Goal: Transaction & Acquisition: Complete application form

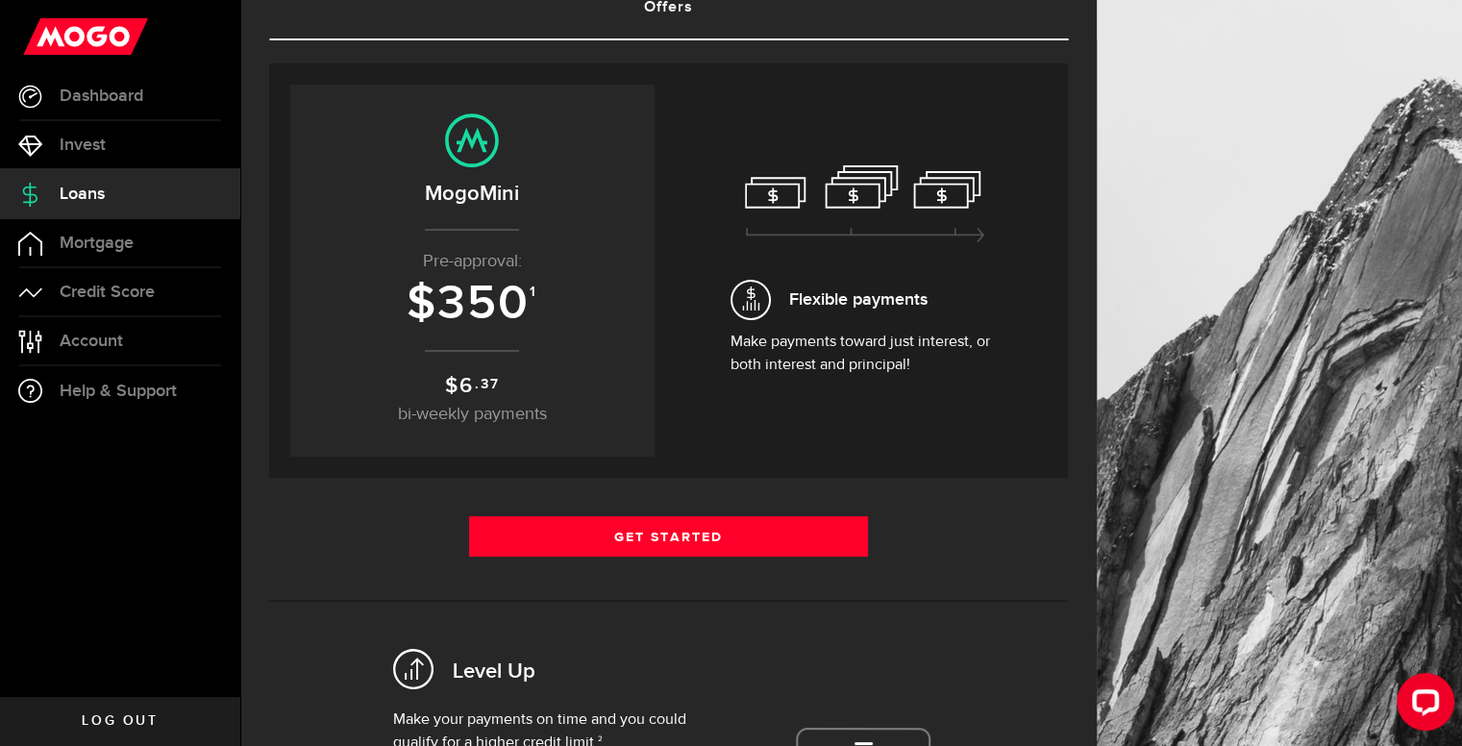
scroll to position [192, 0]
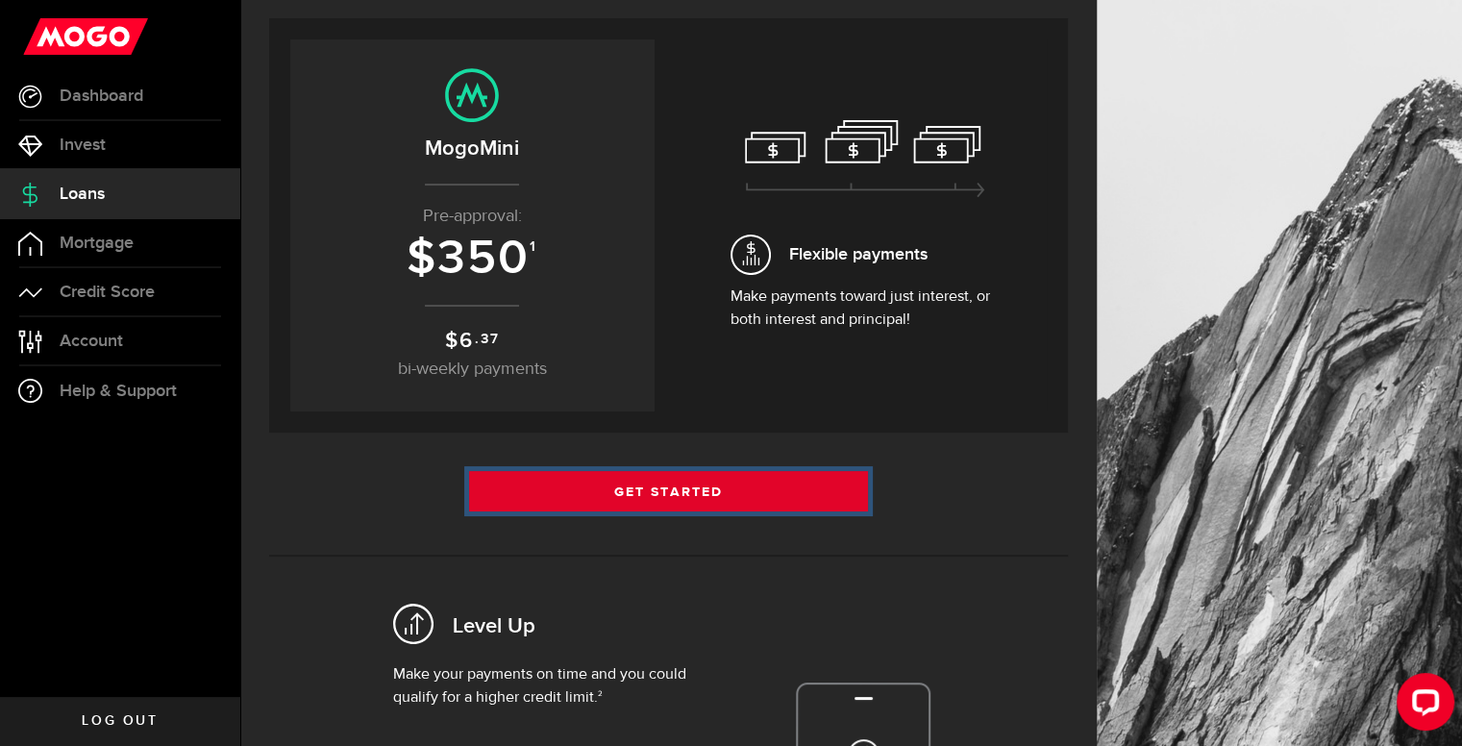
click at [698, 489] on link "Get Started" at bounding box center [669, 491] width 400 height 40
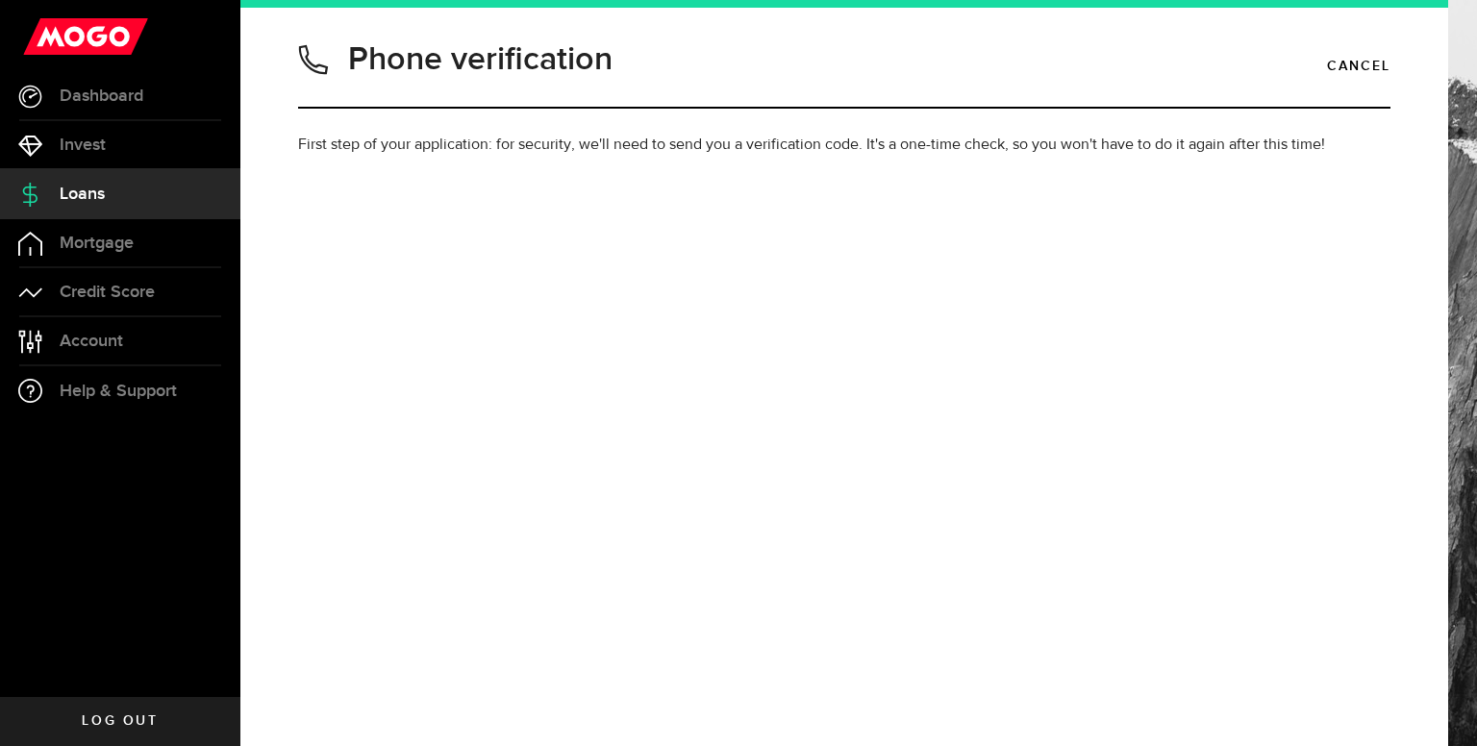
type input "6046716093"
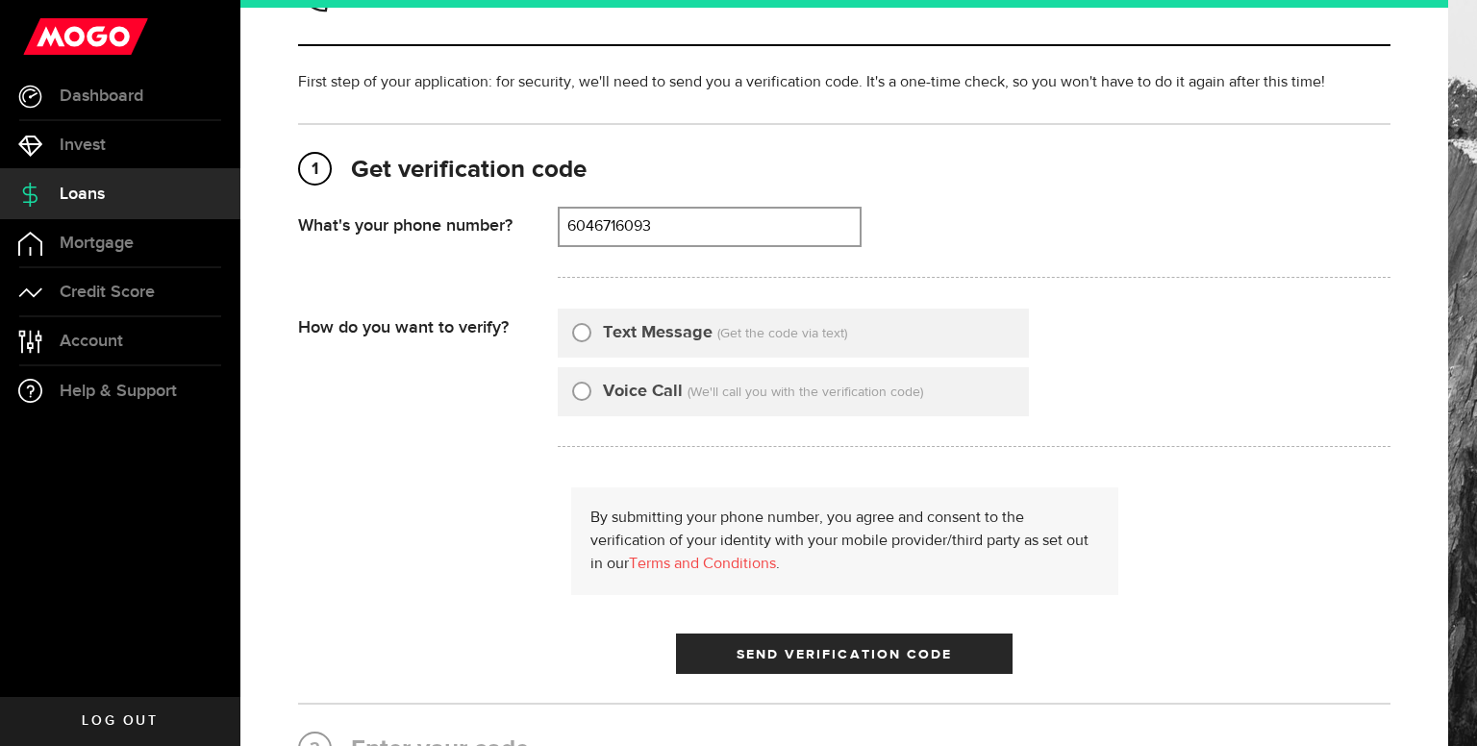
scroll to position [96, 0]
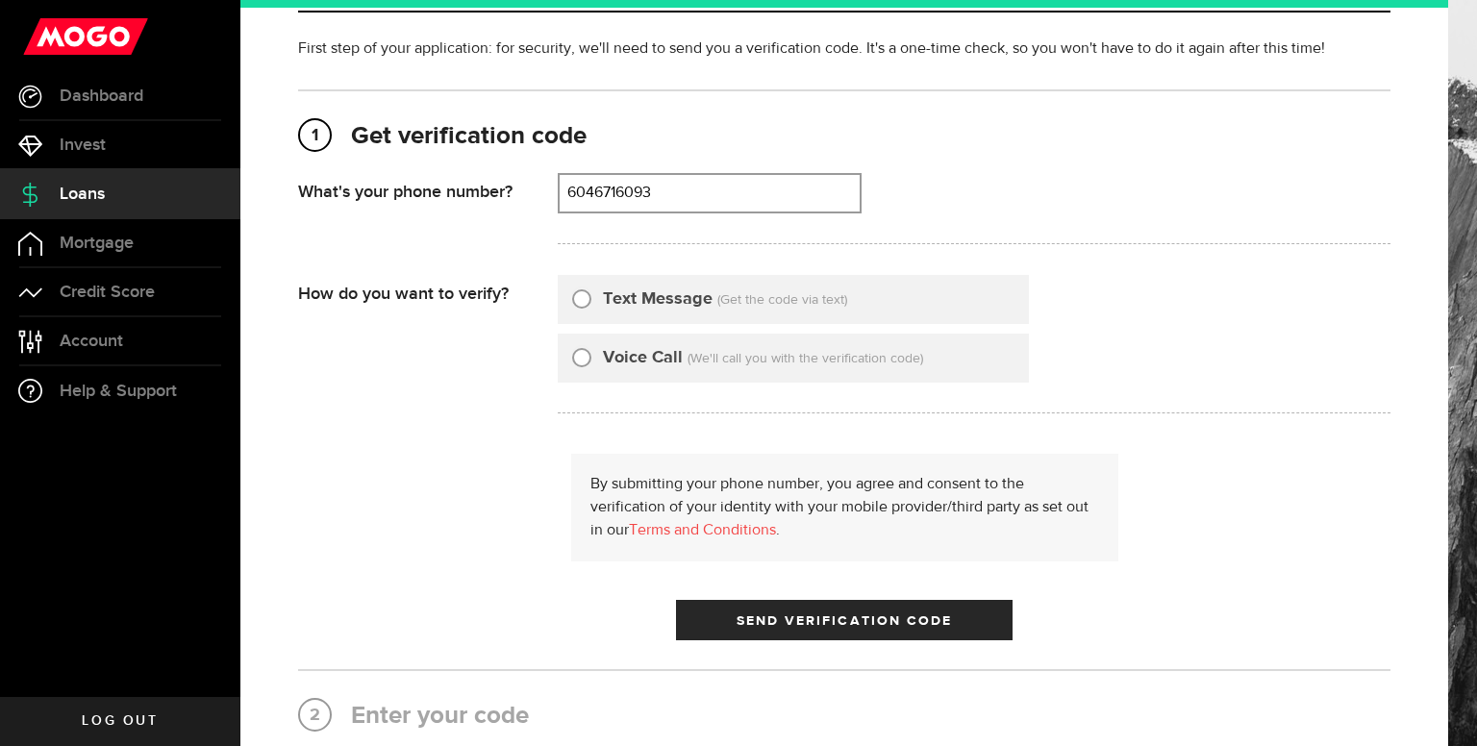
click at [585, 300] on input "Text Message" at bounding box center [581, 296] width 19 height 19
radio input "true"
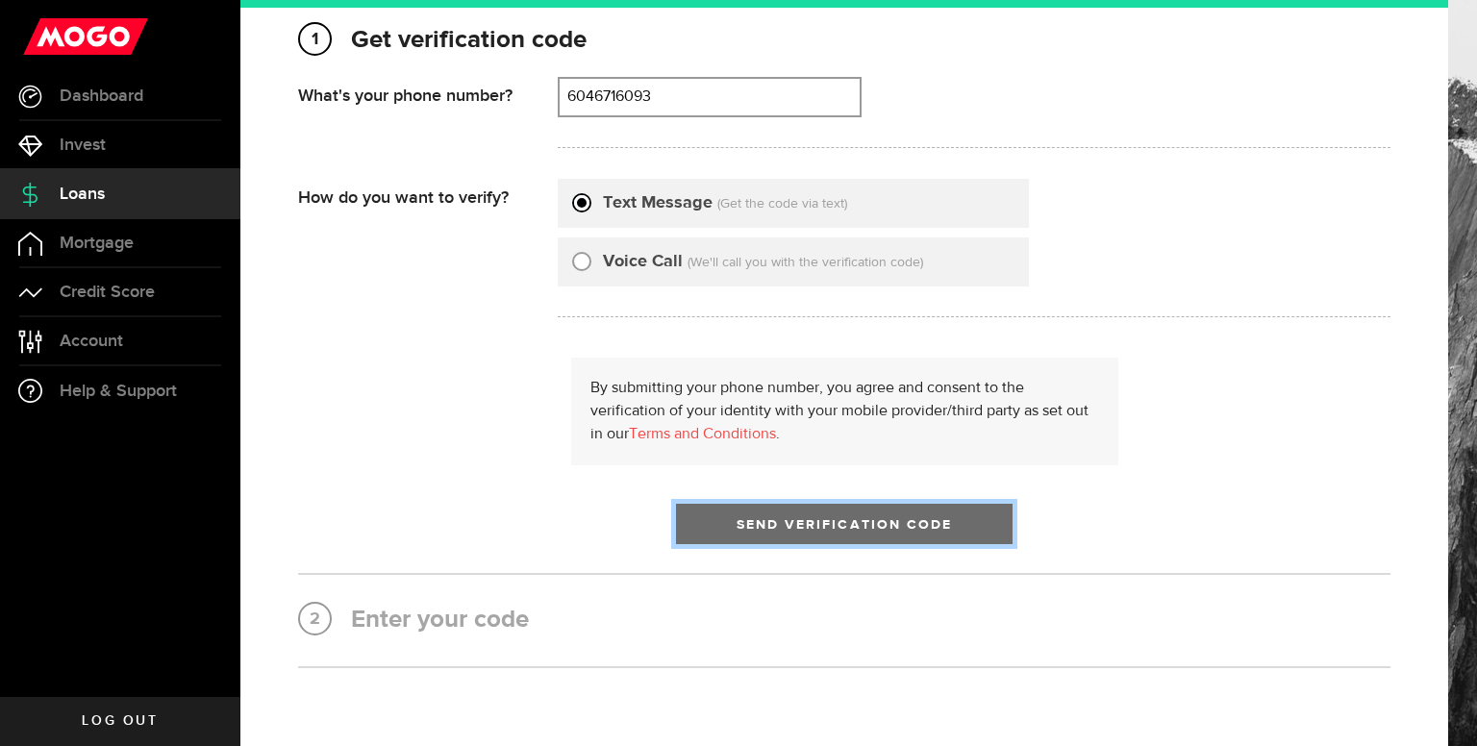
click at [869, 523] on span "Send Verification Code" at bounding box center [845, 524] width 216 height 13
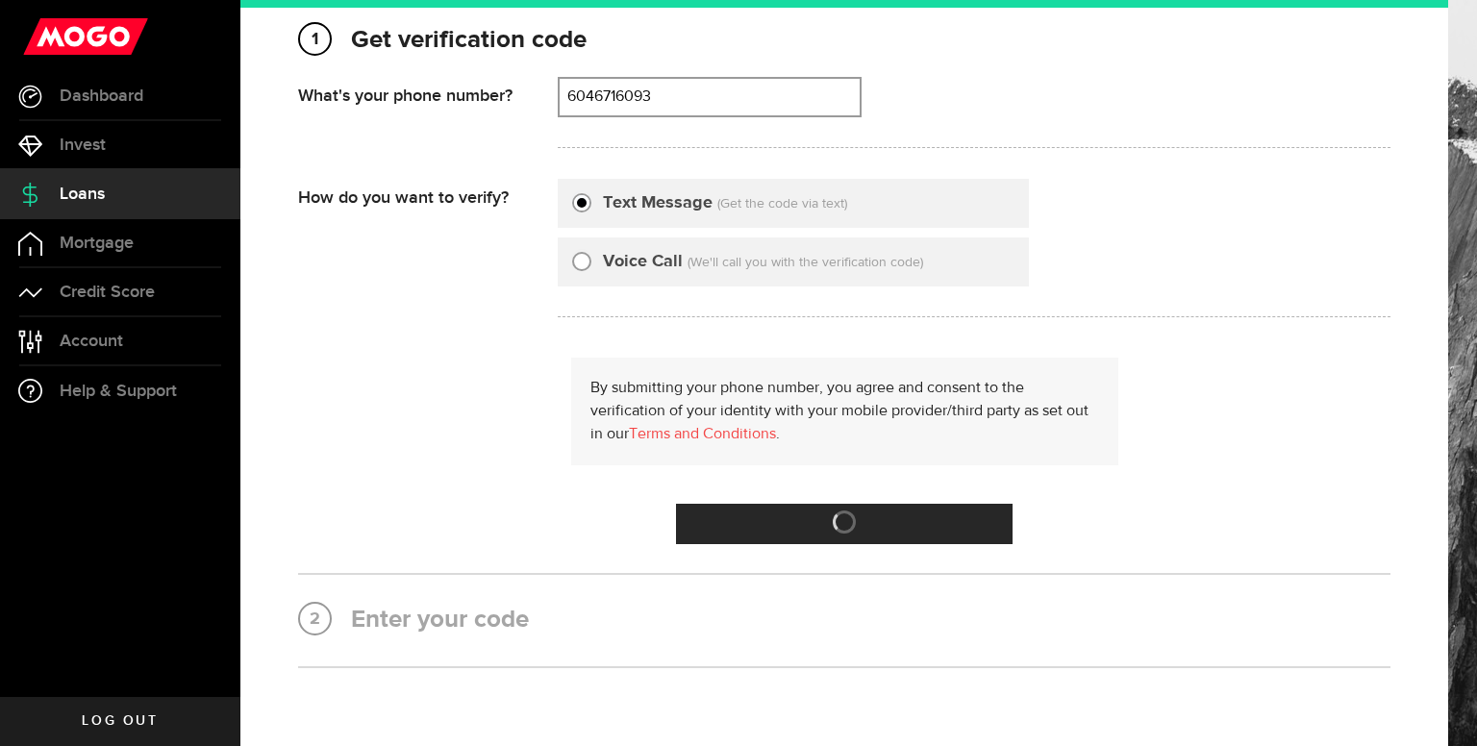
scroll to position [0, 0]
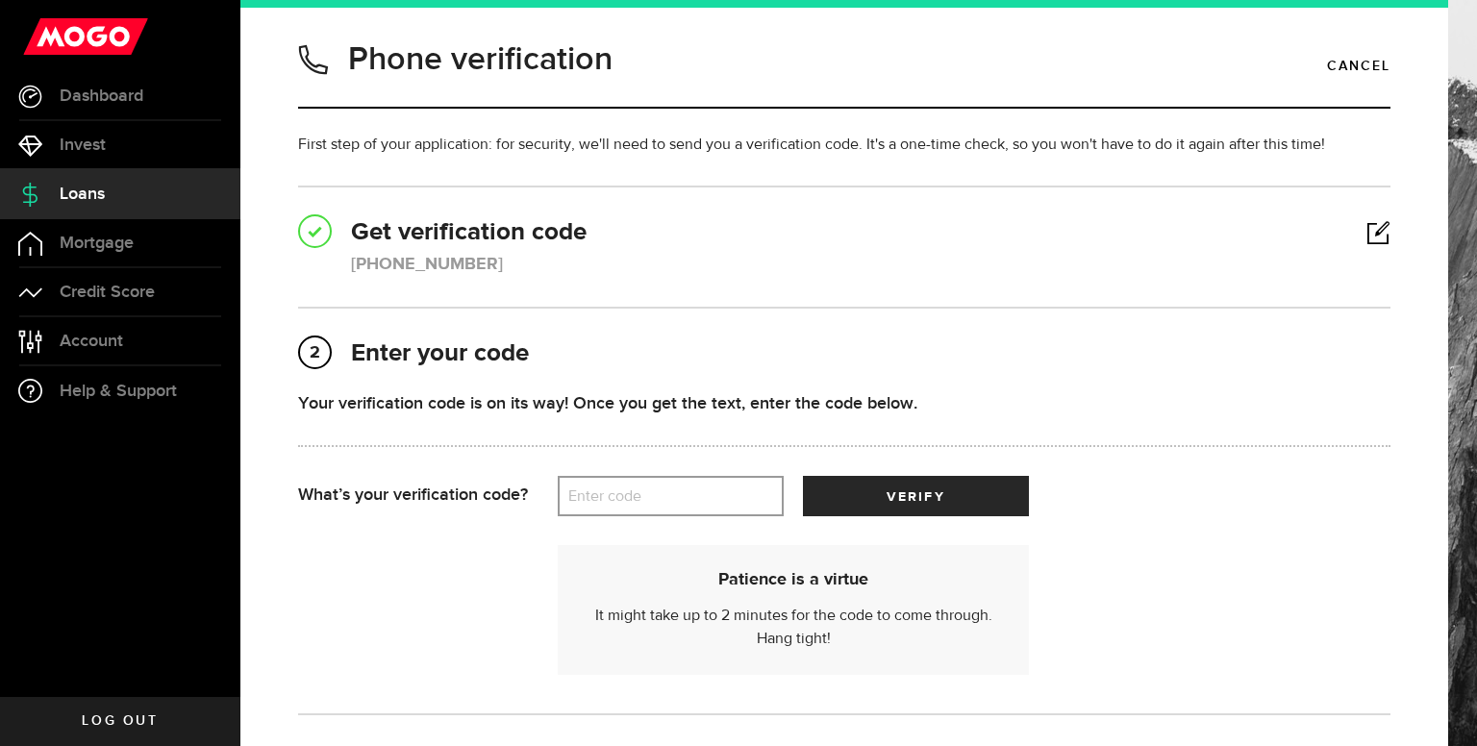
click at [612, 495] on label "Enter code" at bounding box center [671, 496] width 226 height 39
click at [612, 495] on input "Enter code" at bounding box center [671, 496] width 226 height 40
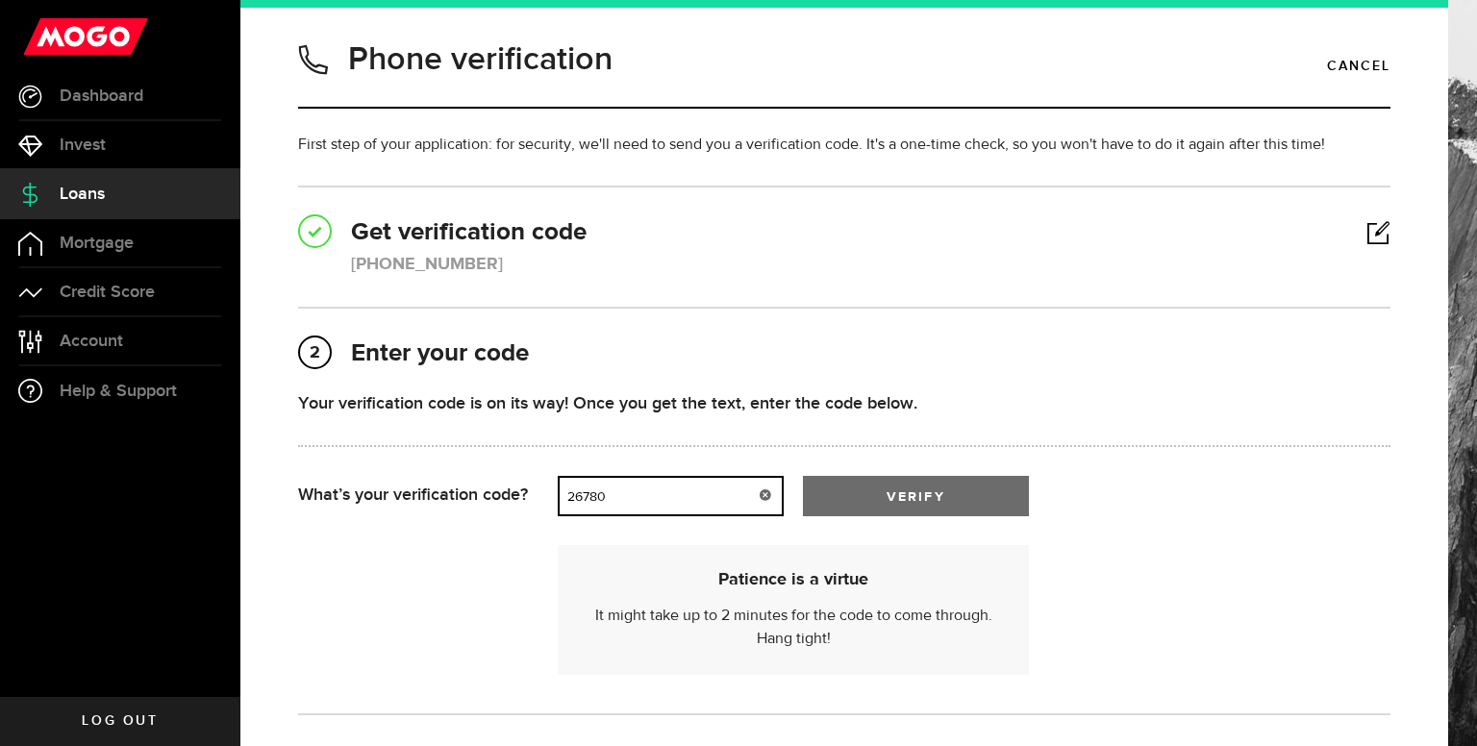
type input "26780"
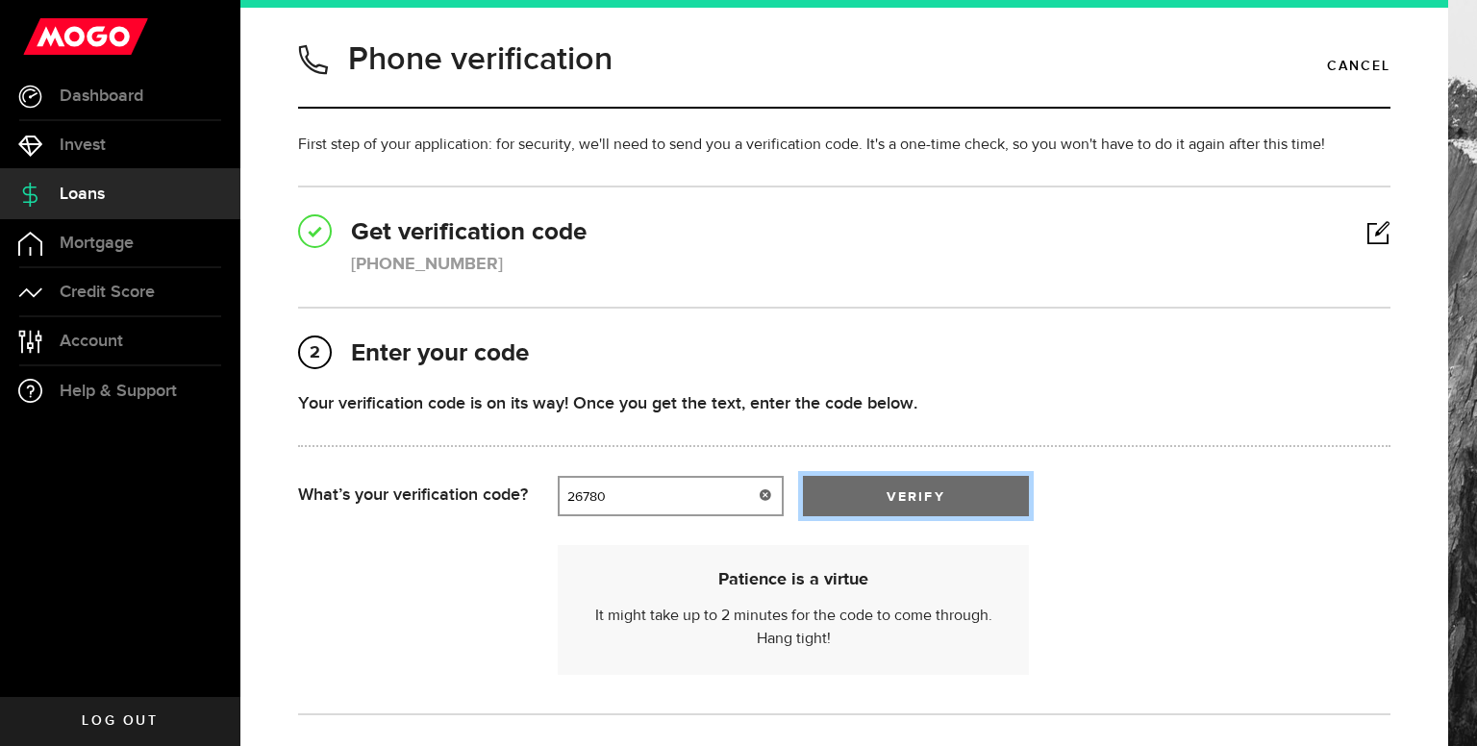
click at [910, 501] on span "submit" at bounding box center [916, 501] width 29 height 29
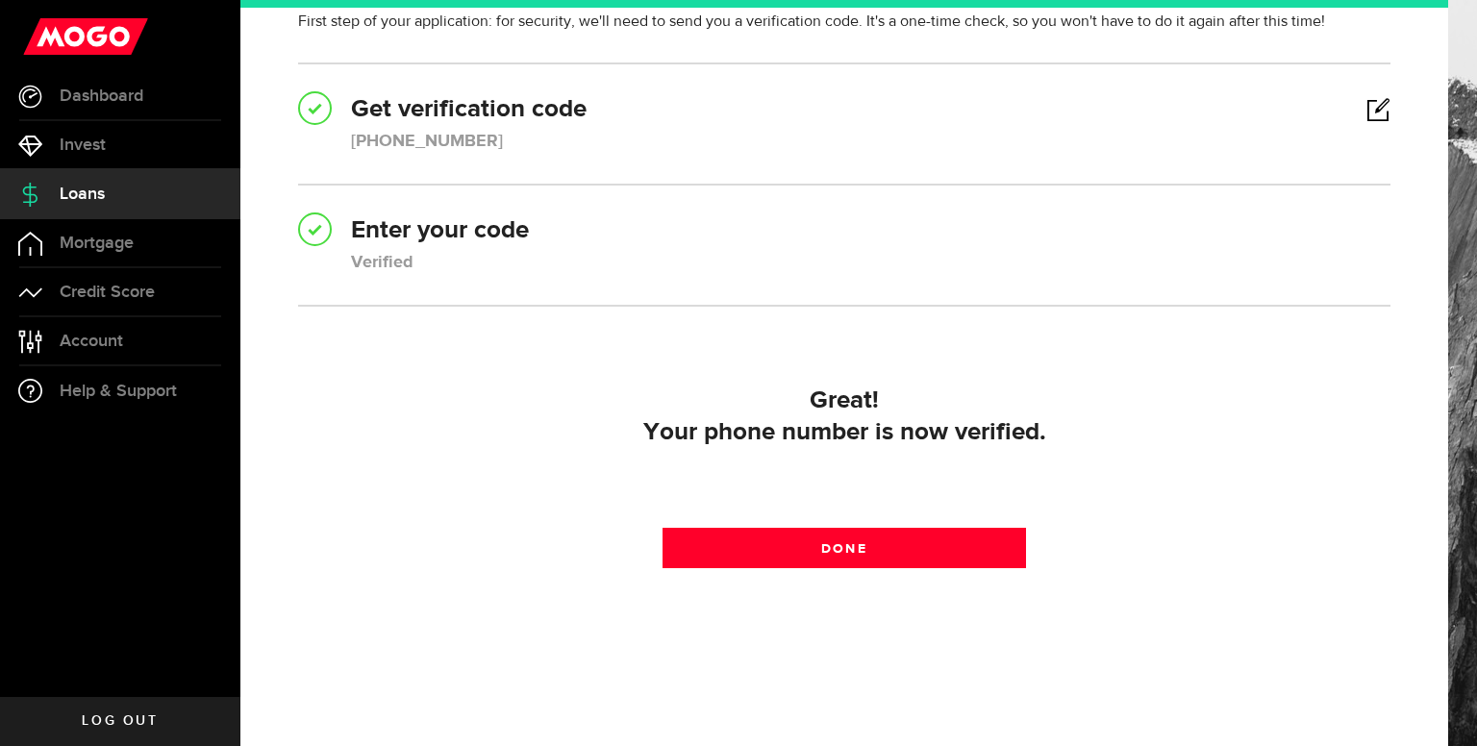
scroll to position [142, 0]
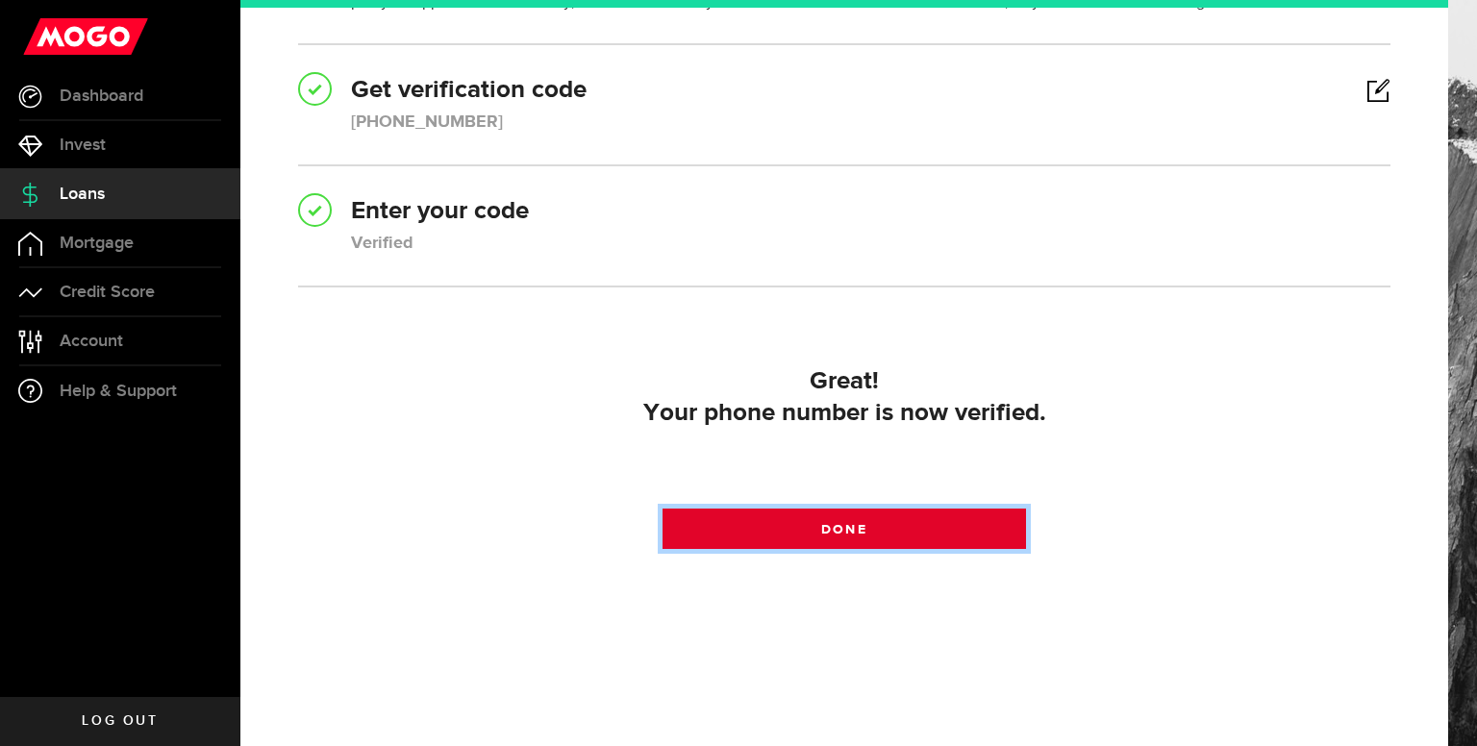
click at [849, 530] on span "Done" at bounding box center [843, 529] width 45 height 13
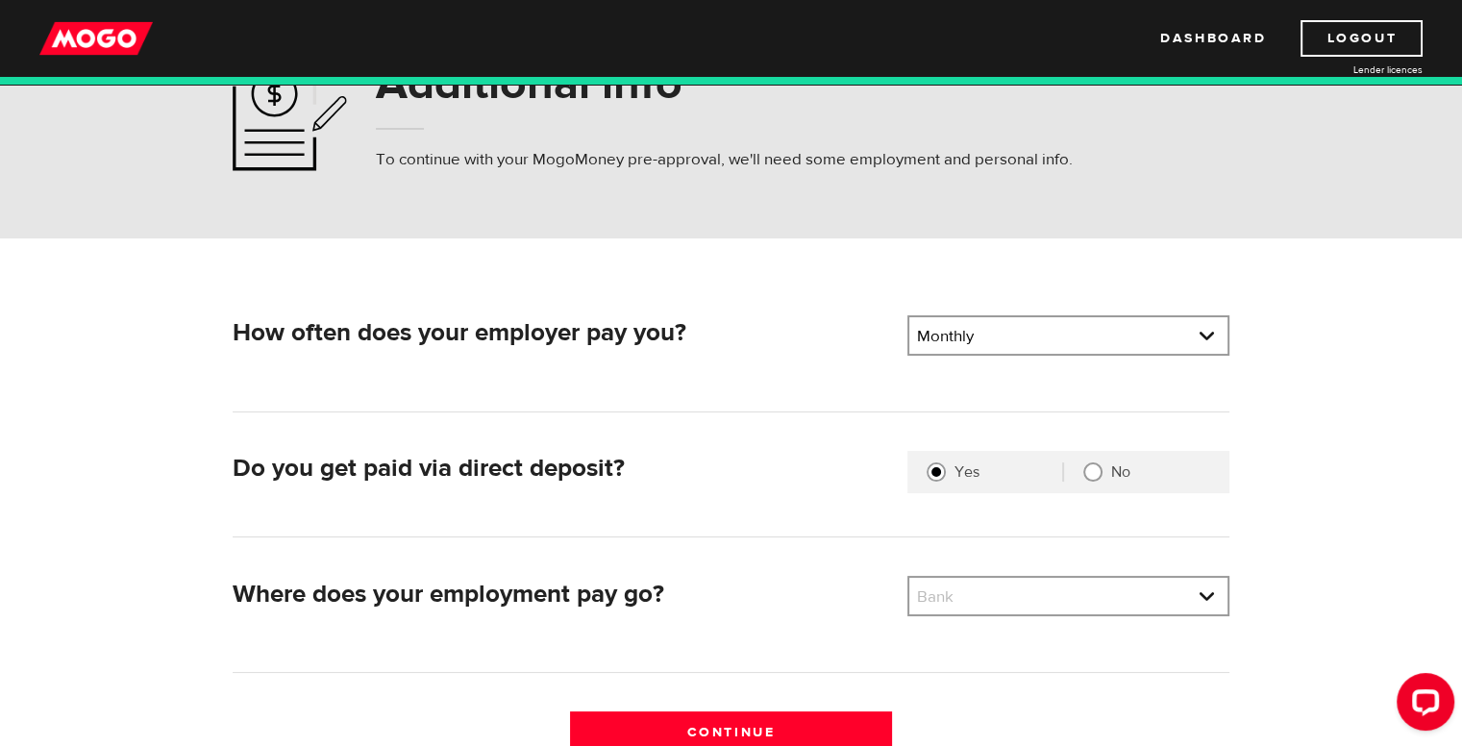
scroll to position [192, 0]
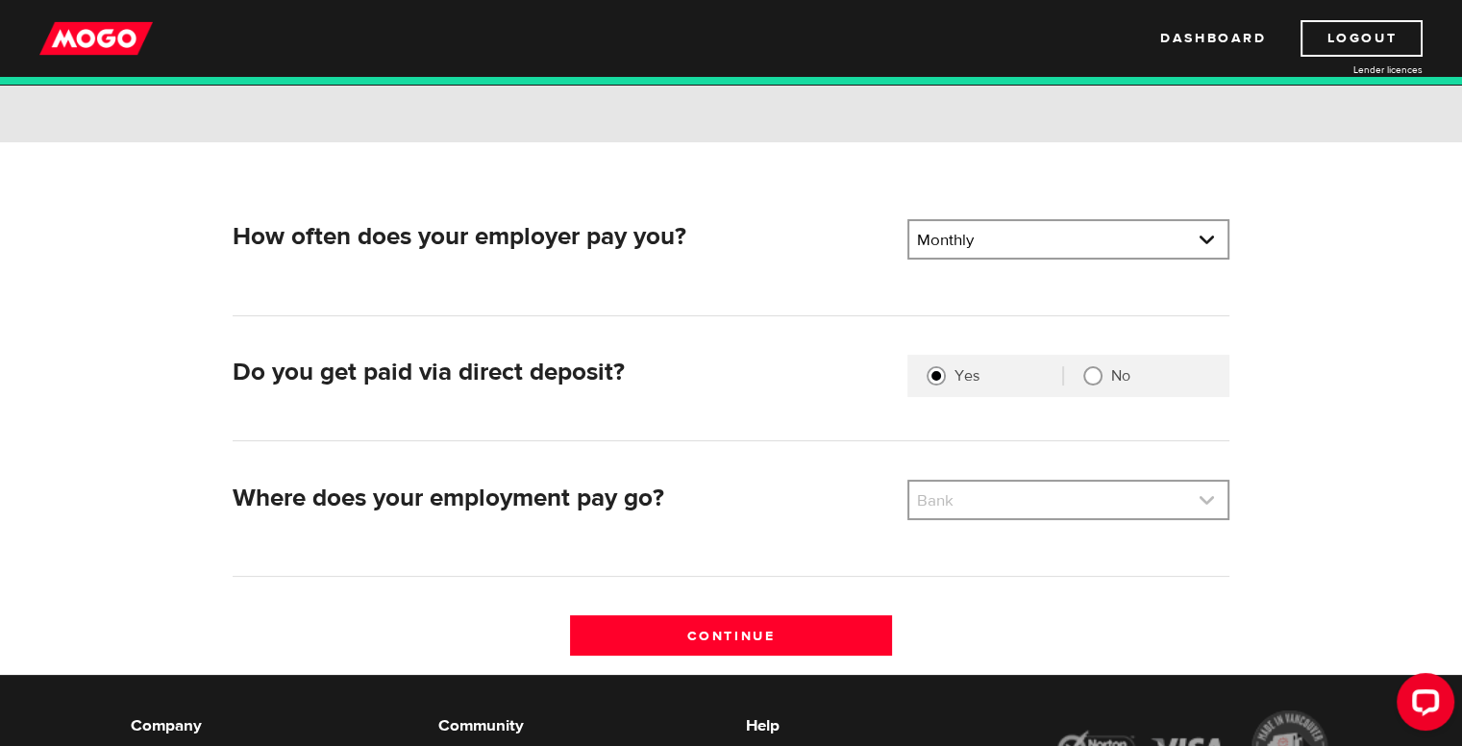
click at [1207, 505] on link at bounding box center [1069, 500] width 318 height 37
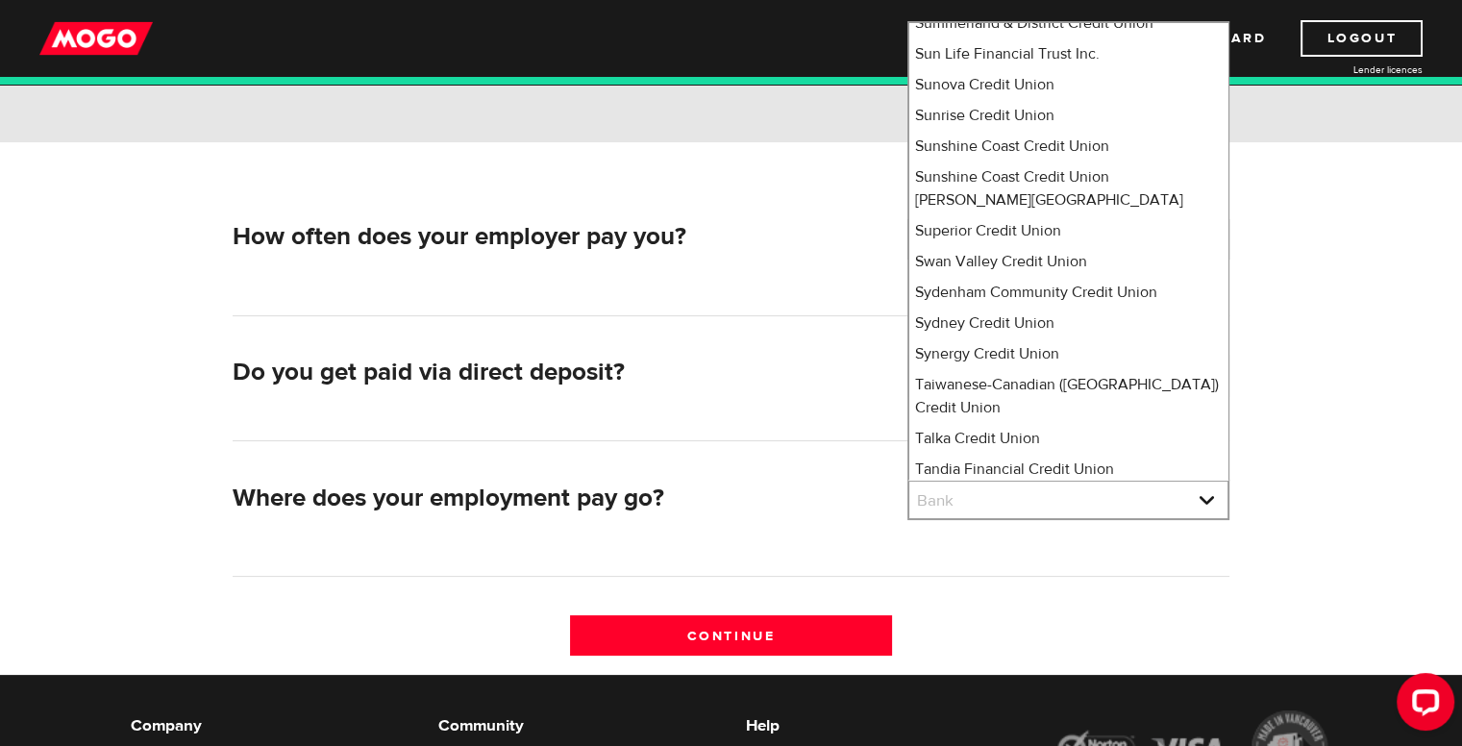
scroll to position [13750, 0]
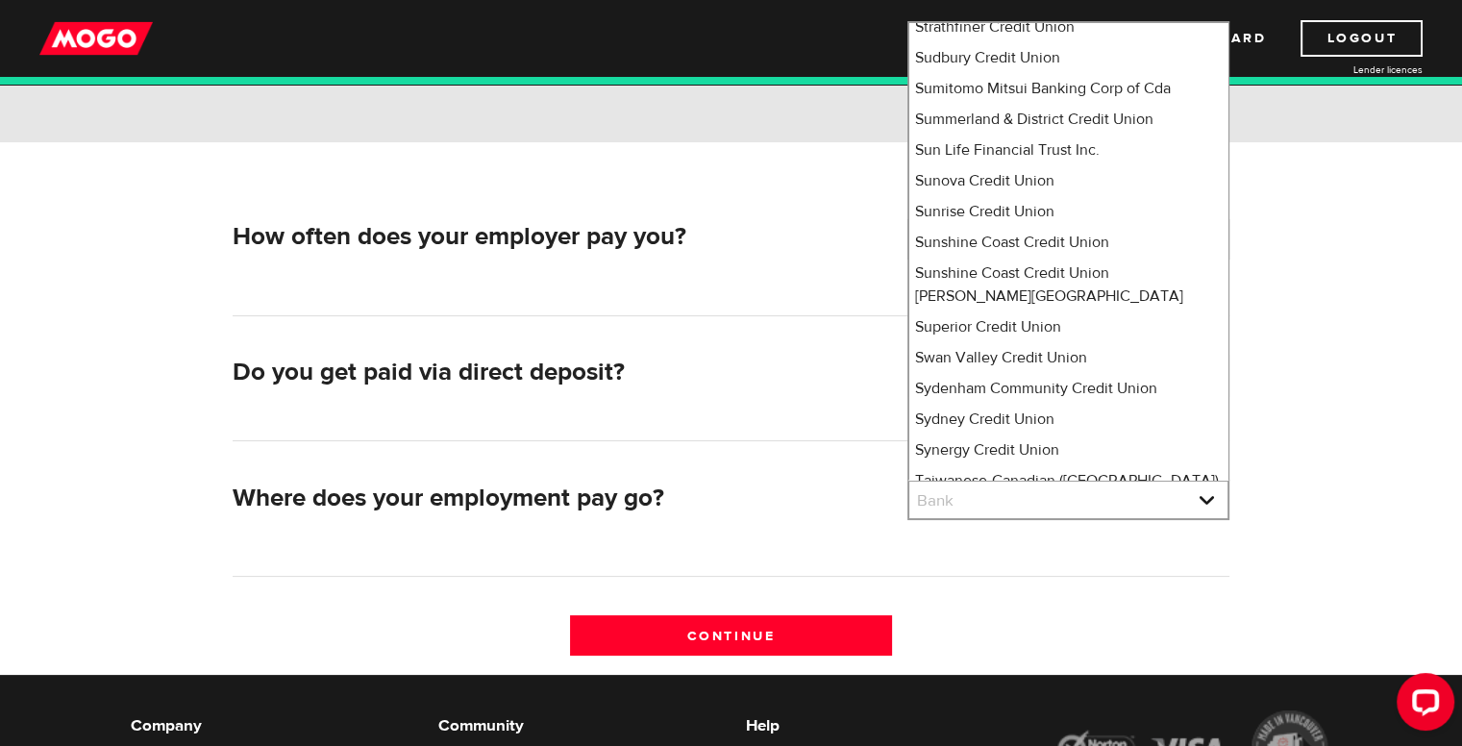
click at [998, 581] on li "Tangerine" at bounding box center [1069, 596] width 318 height 31
select select "235"
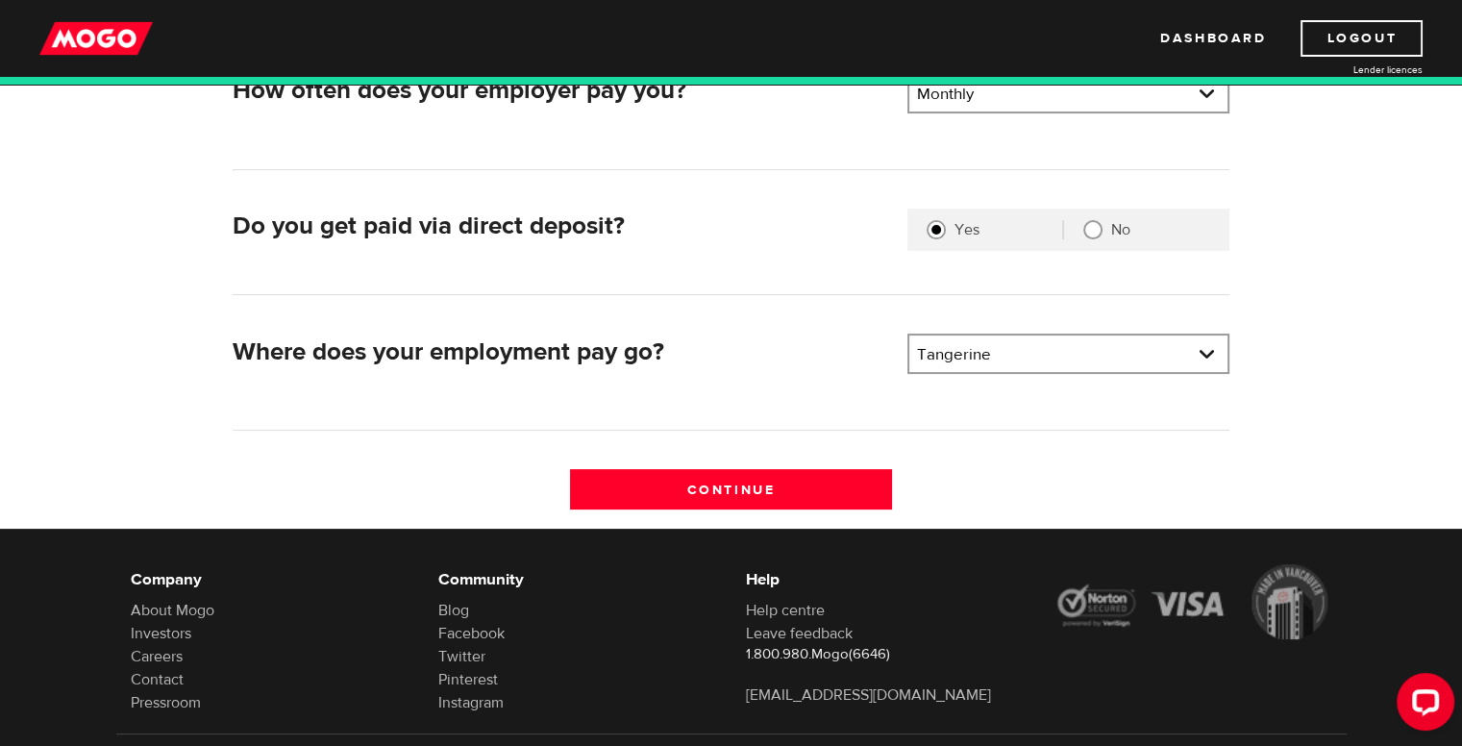
scroll to position [385, 0]
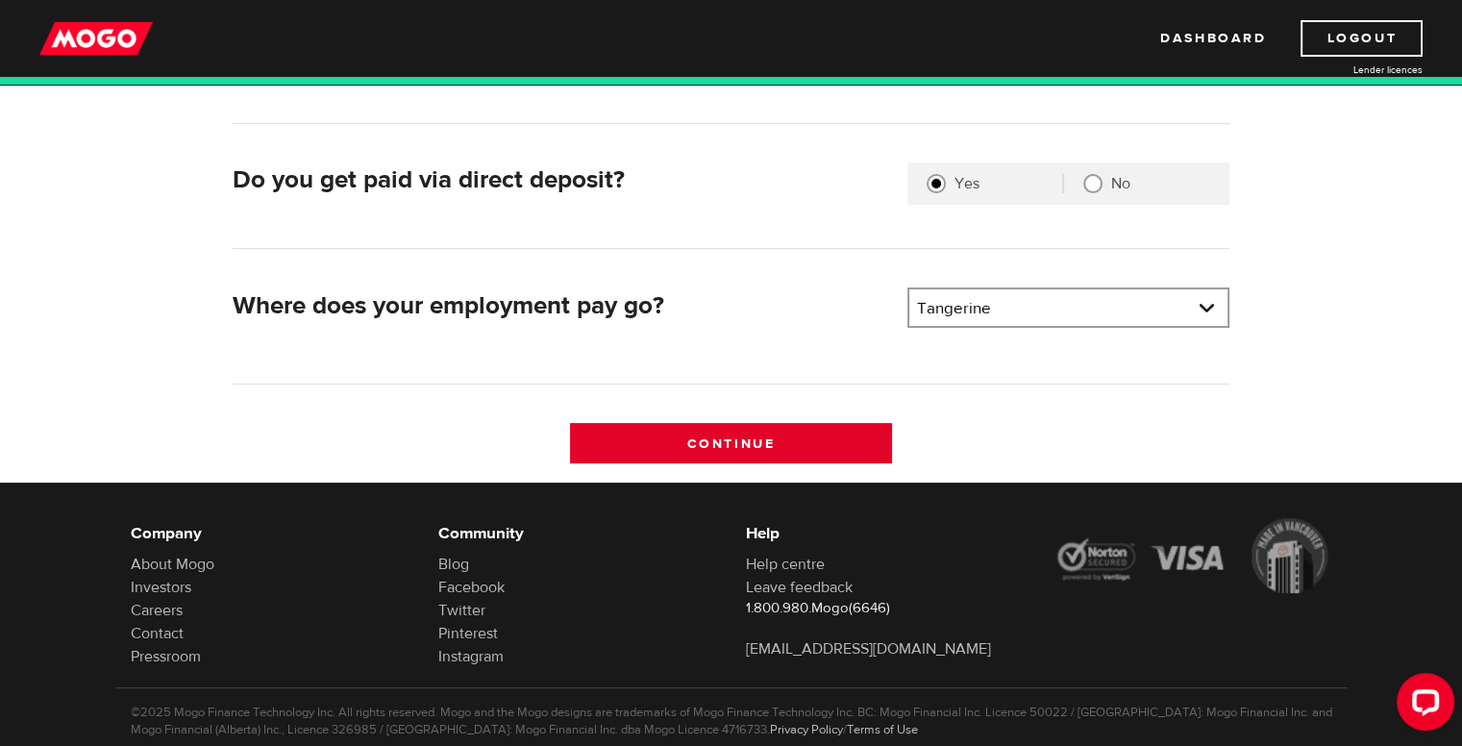
click at [723, 437] on input "Continue" at bounding box center [731, 443] width 322 height 40
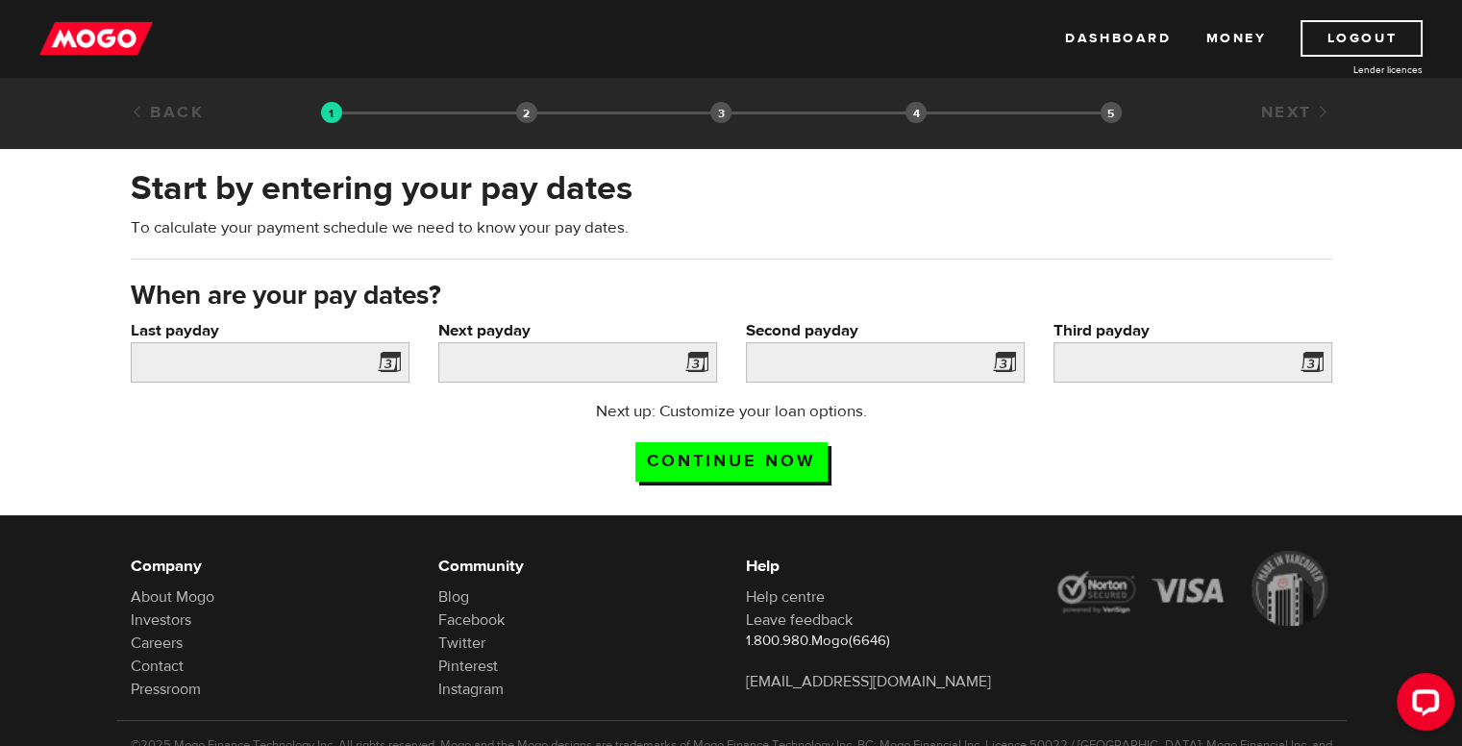
click at [387, 362] on span at bounding box center [385, 365] width 29 height 31
click at [388, 363] on span at bounding box center [385, 365] width 29 height 31
click at [188, 362] on input "Last payday" at bounding box center [270, 362] width 279 height 40
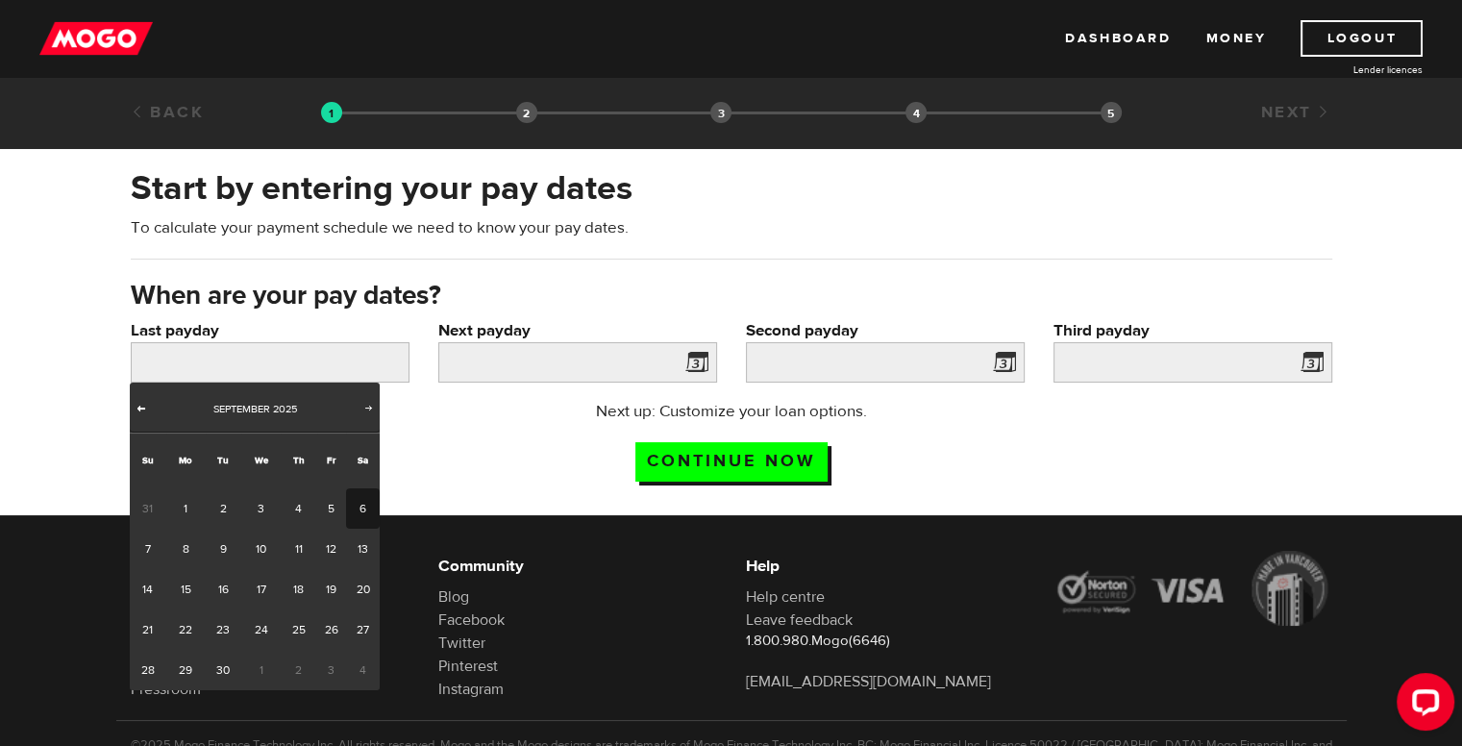
click at [143, 409] on span "Prev" at bounding box center [141, 407] width 15 height 15
click at [256, 665] on link "27" at bounding box center [260, 670] width 39 height 40
type input "2025/08/27"
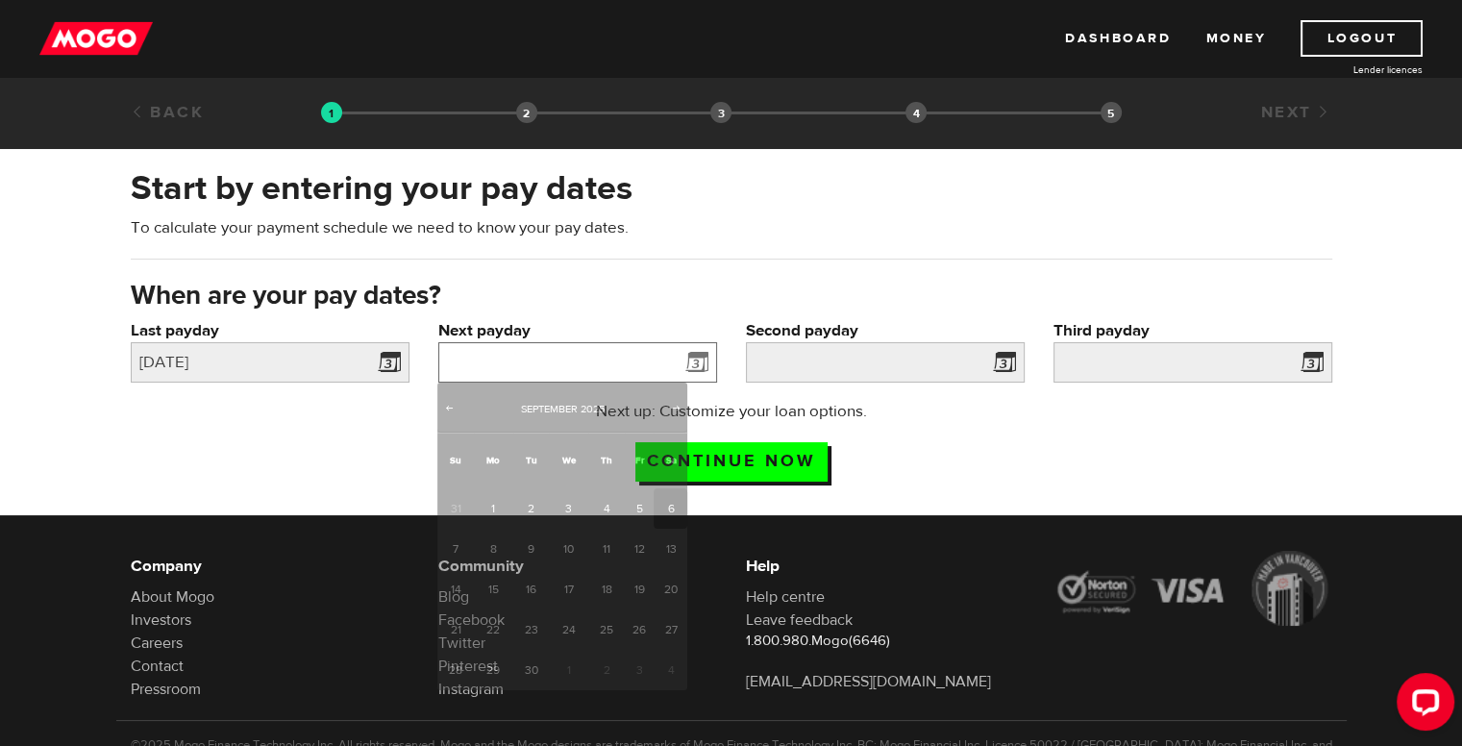
click at [485, 366] on input "Next payday" at bounding box center [577, 362] width 279 height 40
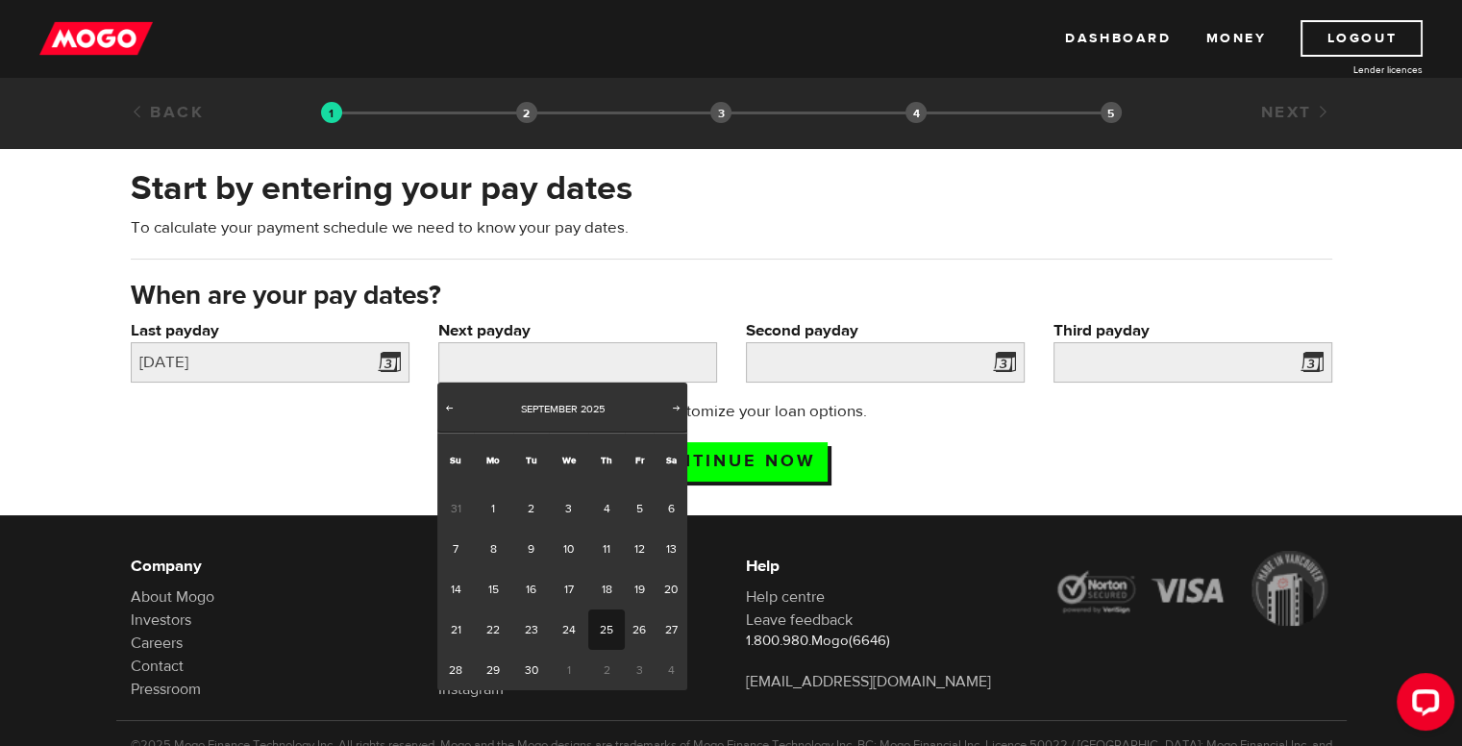
click at [604, 626] on link "25" at bounding box center [606, 630] width 36 height 40
type input "2025/09/25"
type input "2025/10/25"
type input "2025/11/24"
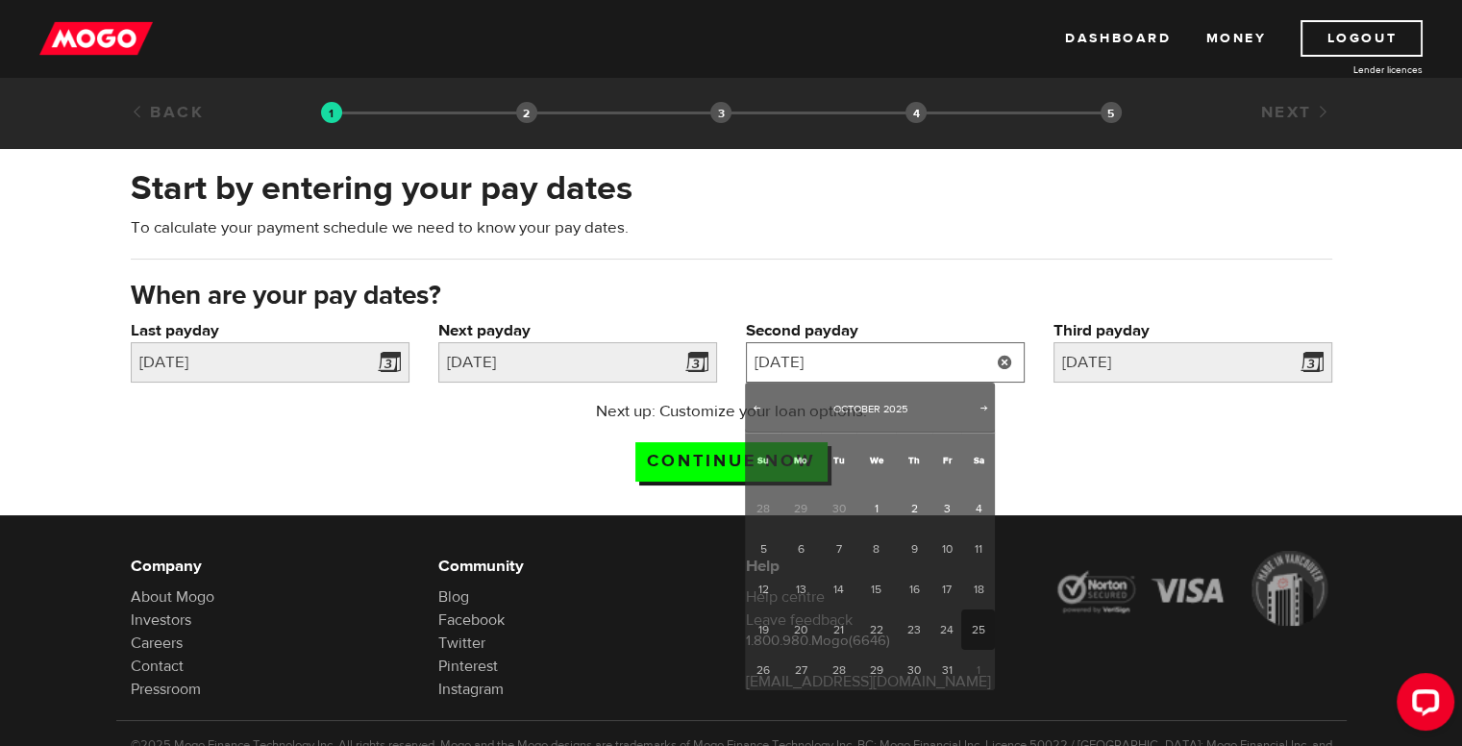
click at [846, 361] on input "2025/10/25" at bounding box center [885, 362] width 279 height 40
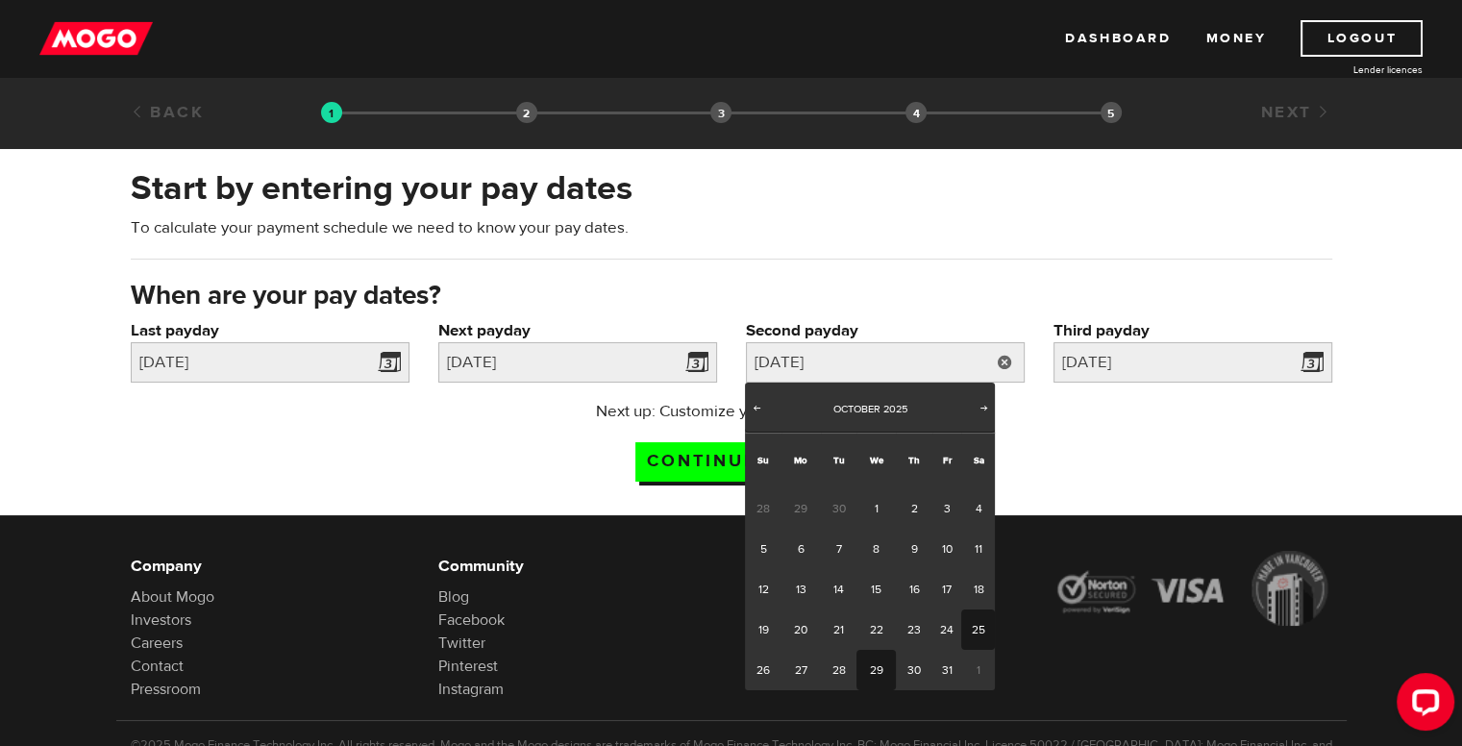
click at [873, 667] on link "29" at bounding box center [876, 670] width 39 height 40
type input "2025/10/29"
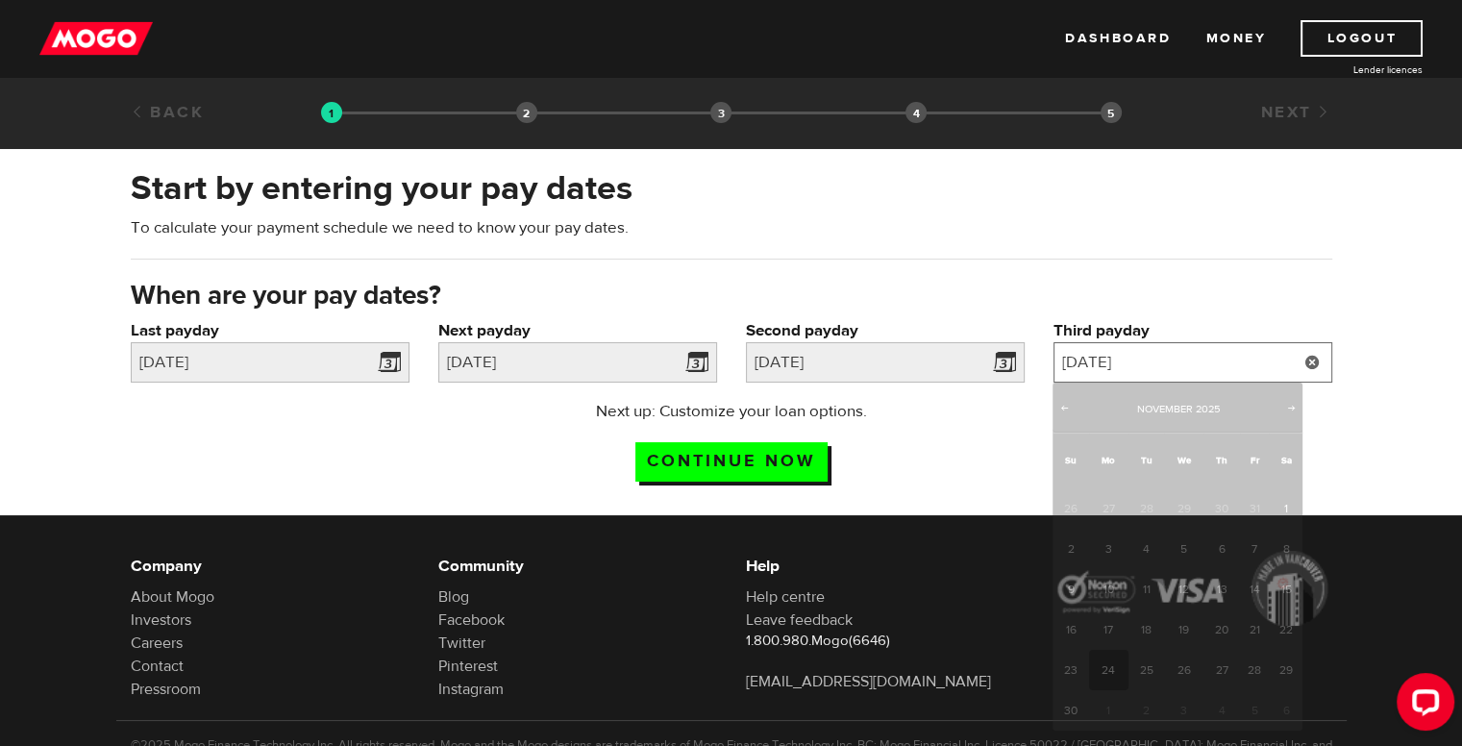
click at [1131, 361] on input "2025/11/24" at bounding box center [1193, 362] width 279 height 40
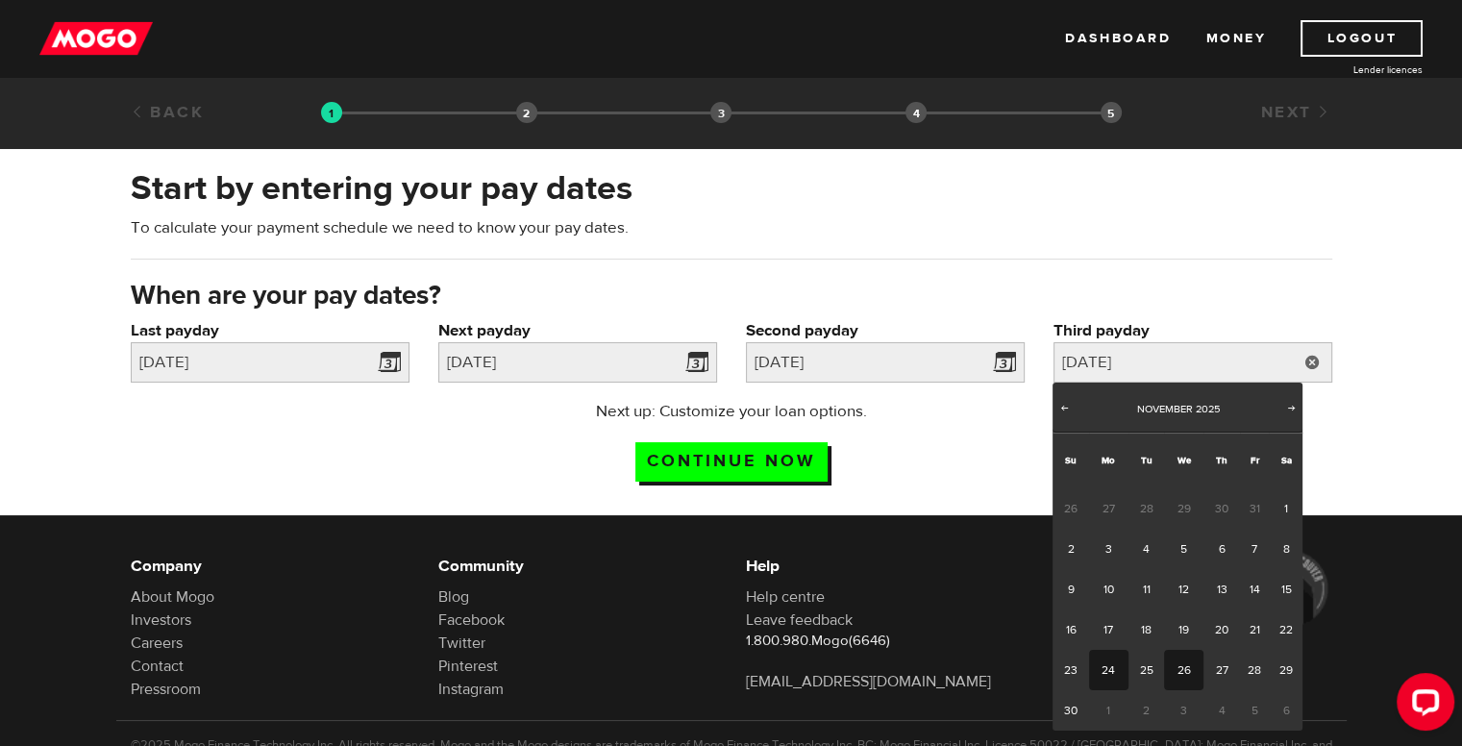
click at [1185, 666] on link "26" at bounding box center [1183, 670] width 39 height 40
type input "2025/11/26"
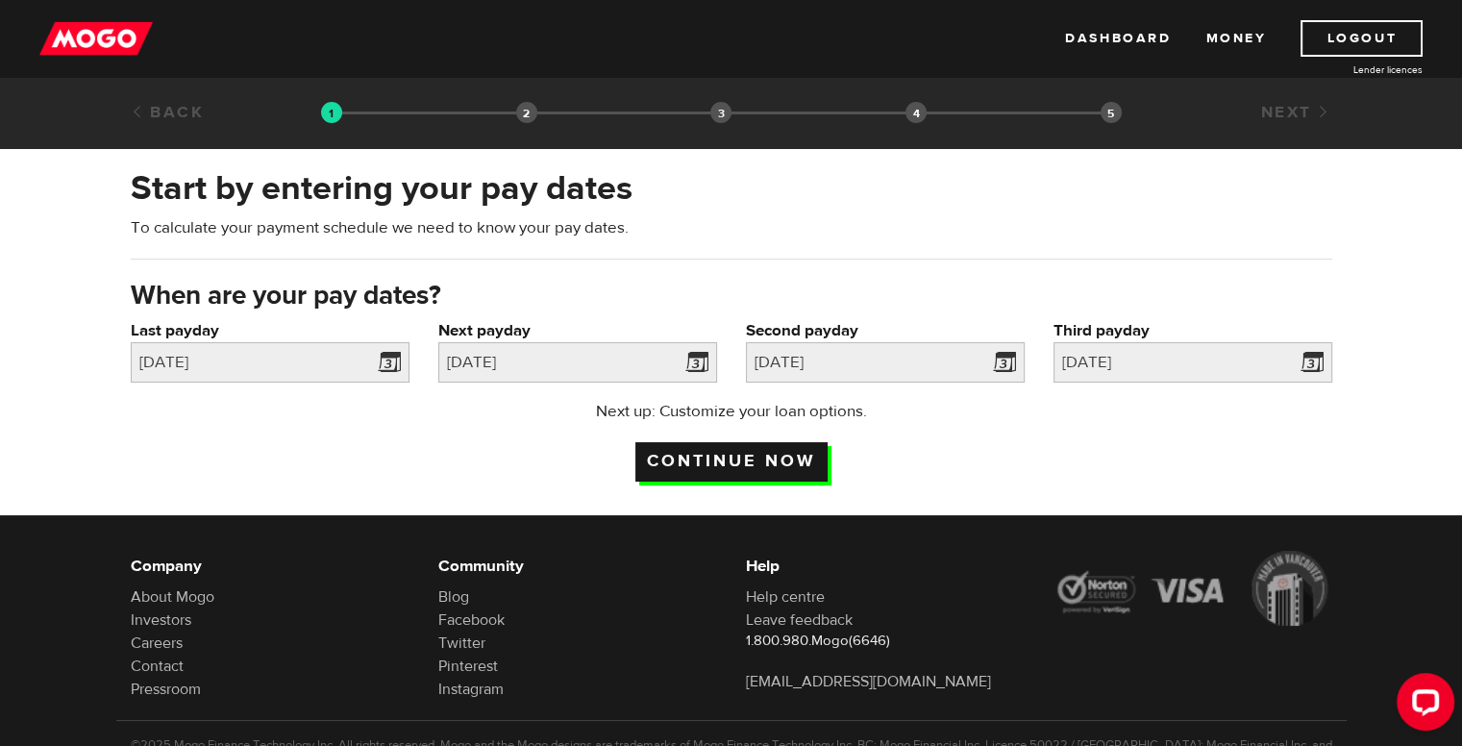
click at [758, 459] on input "Continue now" at bounding box center [732, 461] width 192 height 39
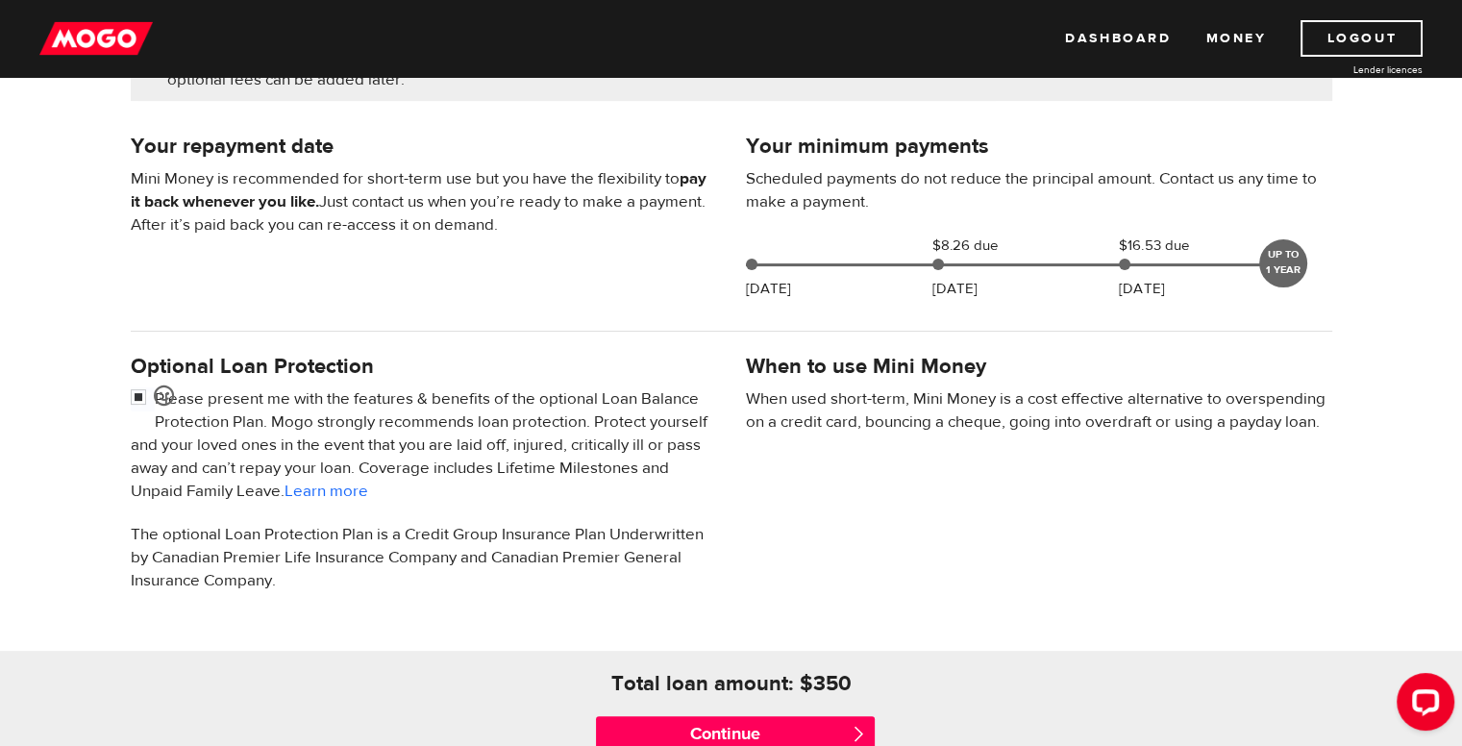
scroll to position [481, 0]
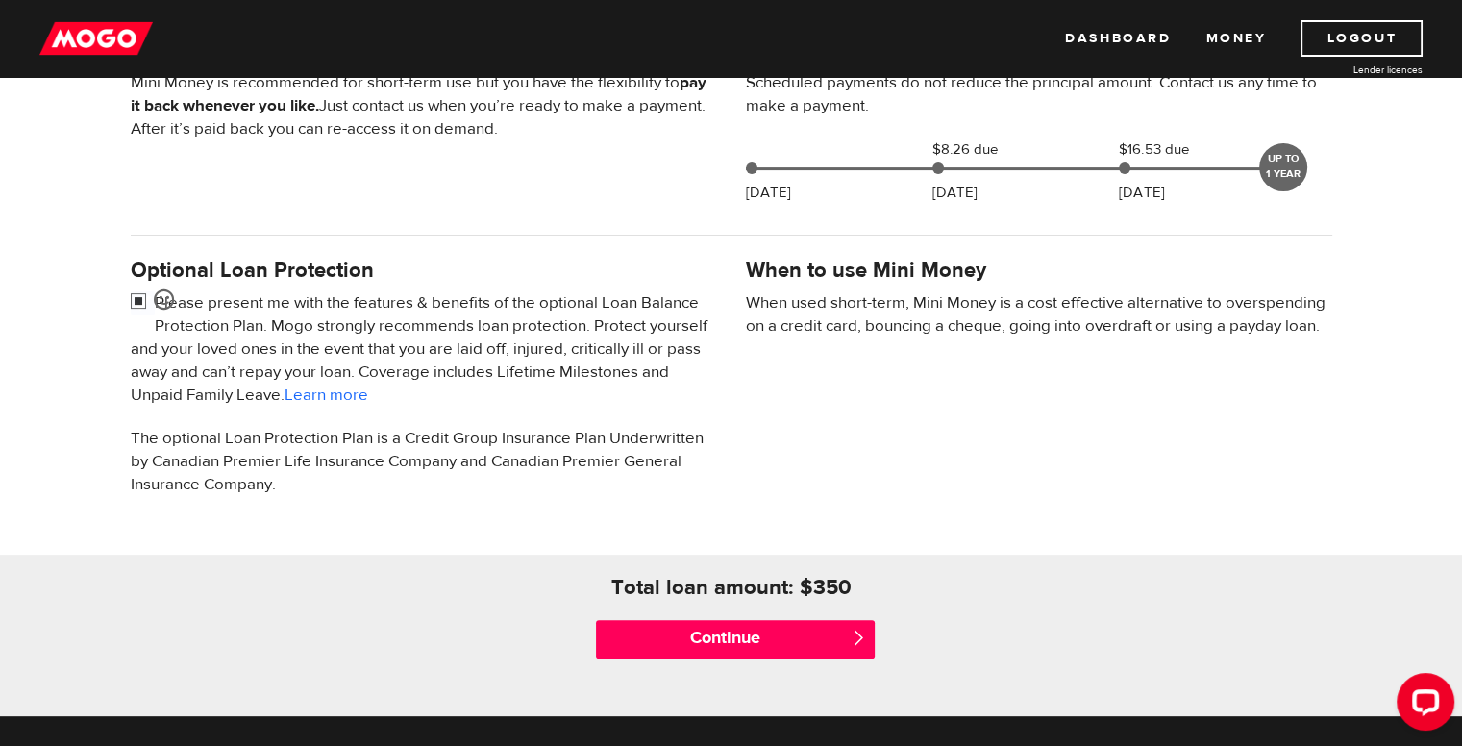
click at [137, 301] on input "checkbox" at bounding box center [143, 303] width 24 height 24
checkbox input "false"
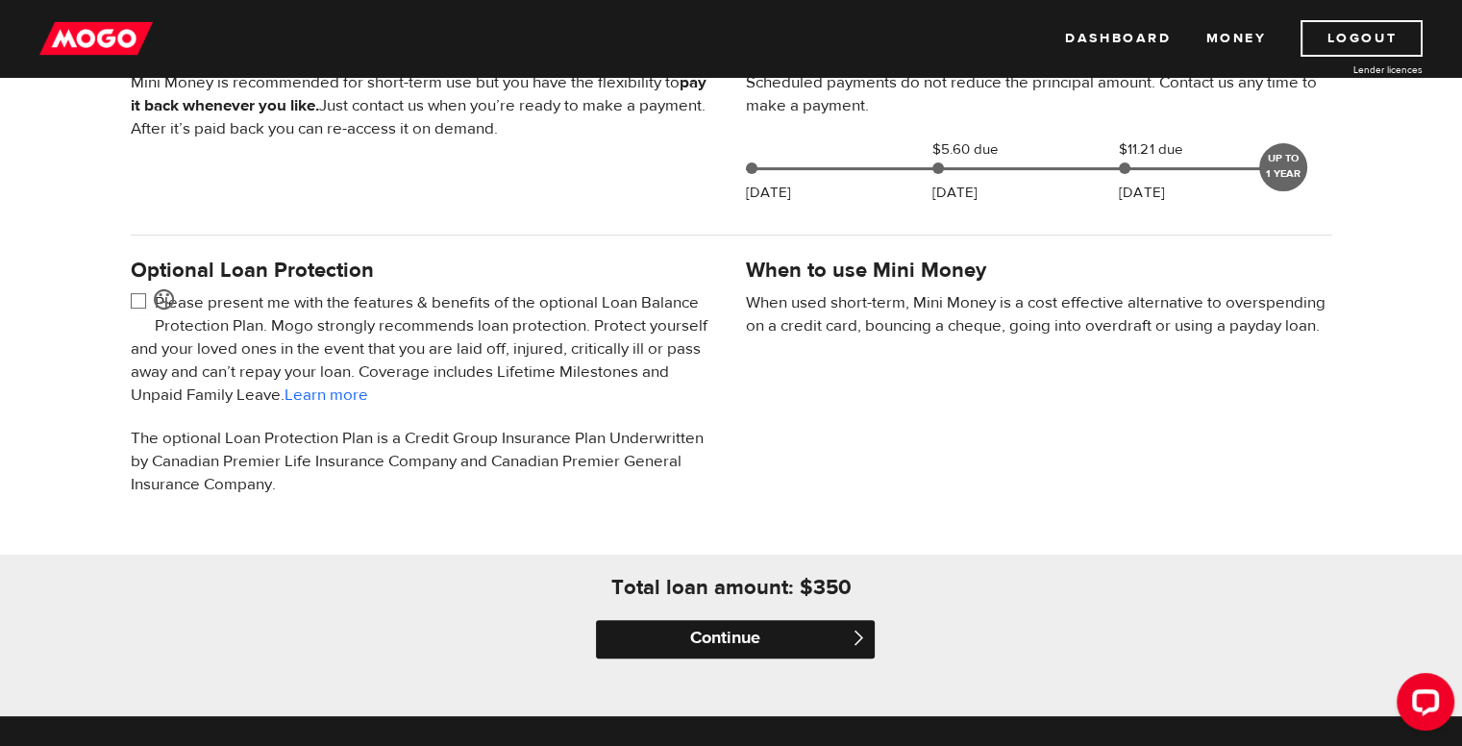
click at [738, 638] on input "Continue" at bounding box center [735, 639] width 279 height 38
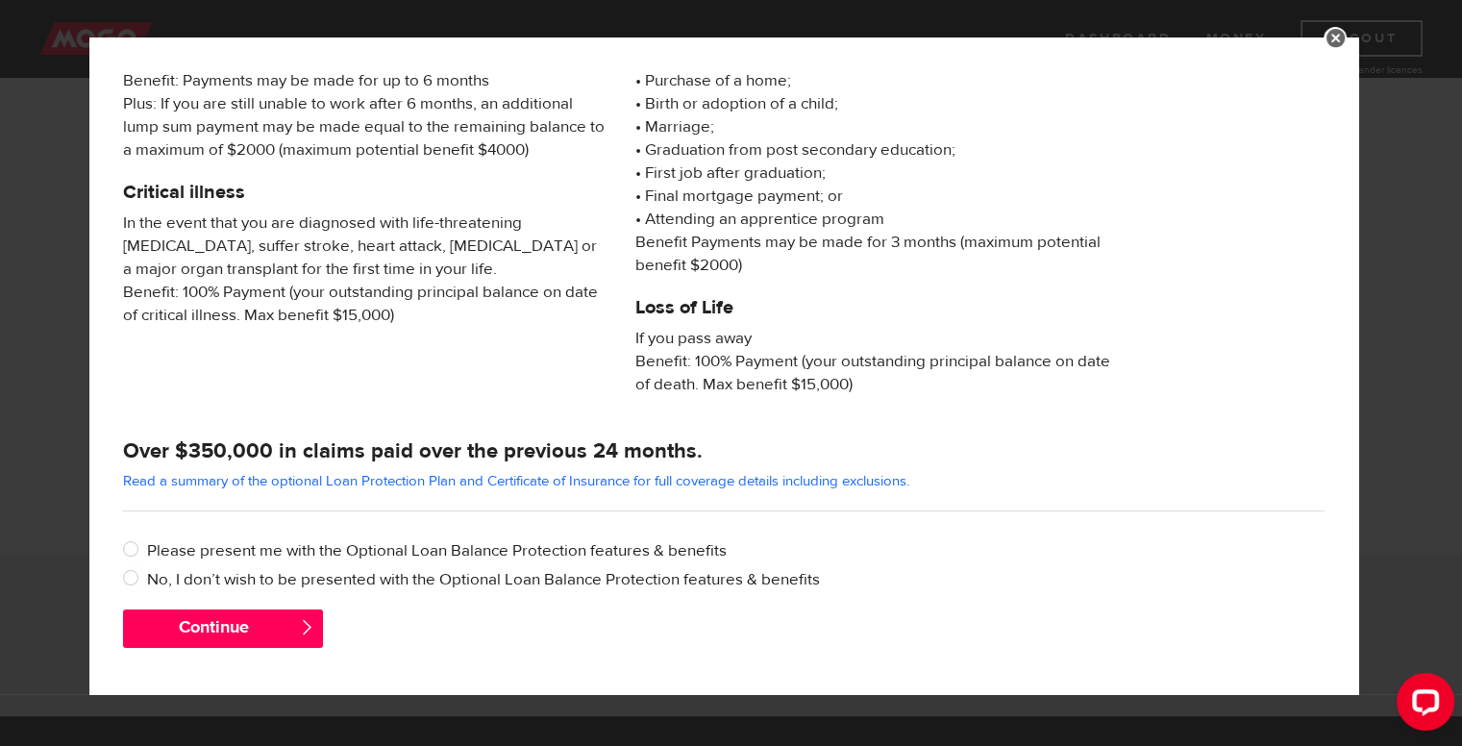
scroll to position [302, 0]
click at [129, 571] on input "No, I don’t wish to be presented with the Optional Loan Balance Protection feat…" at bounding box center [135, 578] width 24 height 24
radio input "true"
click at [223, 623] on button "Continue" at bounding box center [223, 627] width 200 height 38
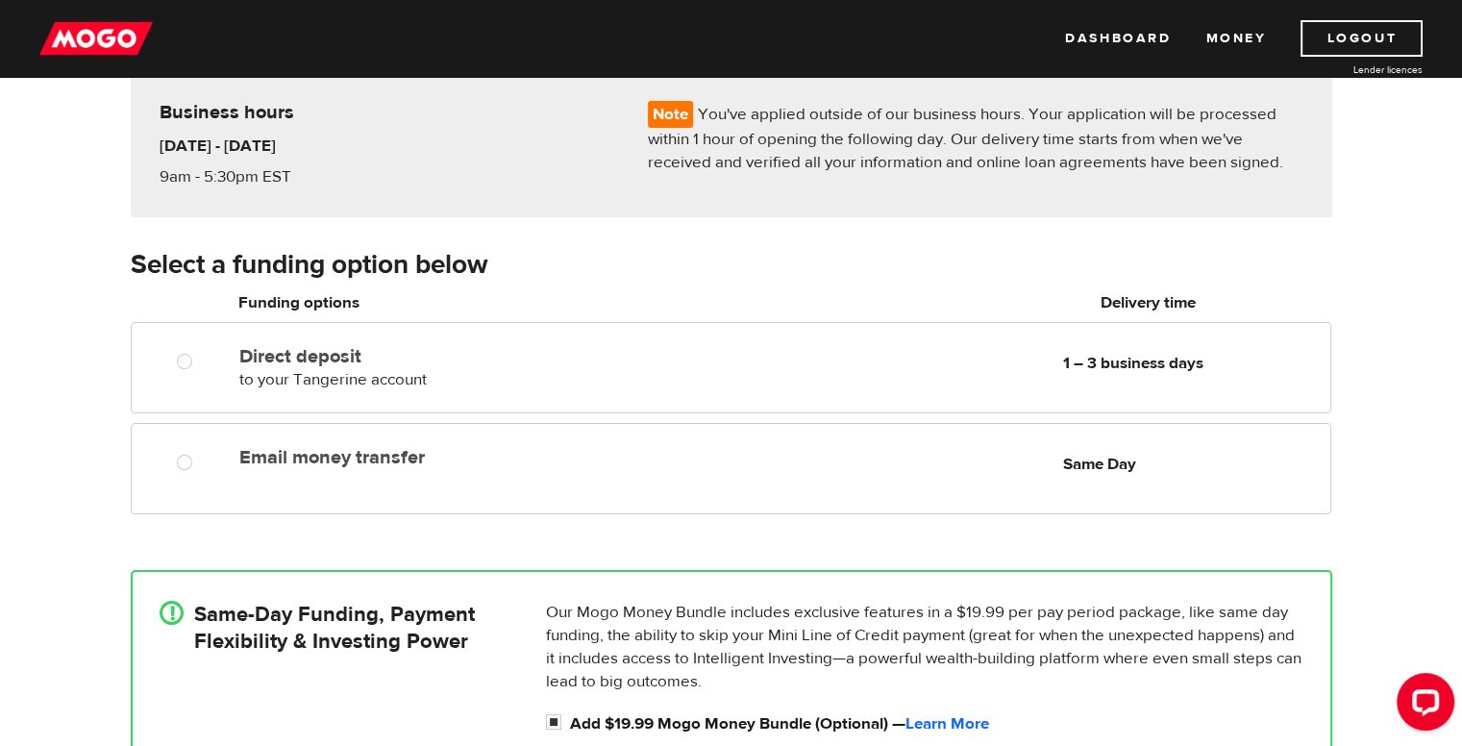
scroll to position [192, 0]
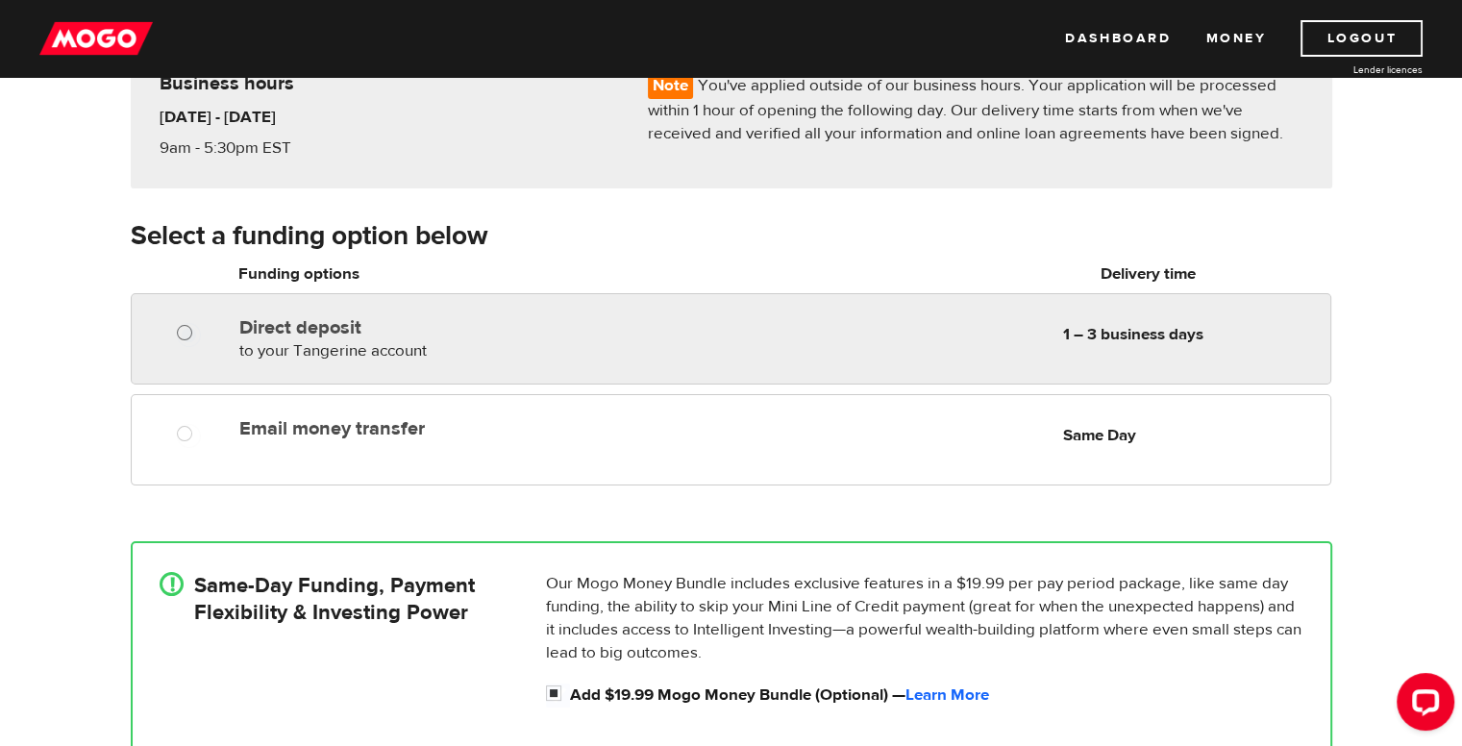
radio input "true"
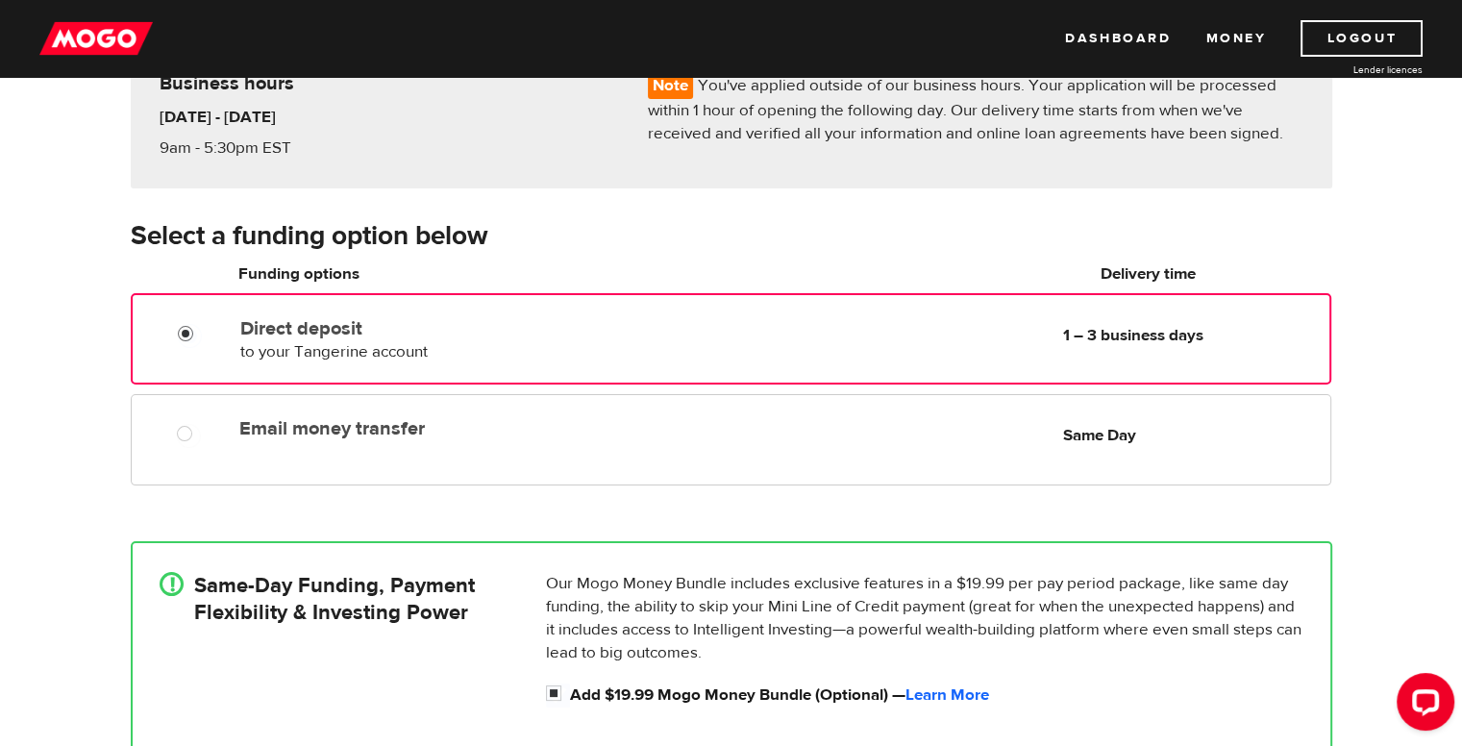
click at [179, 333] on input "Direct deposit" at bounding box center [190, 336] width 24 height 24
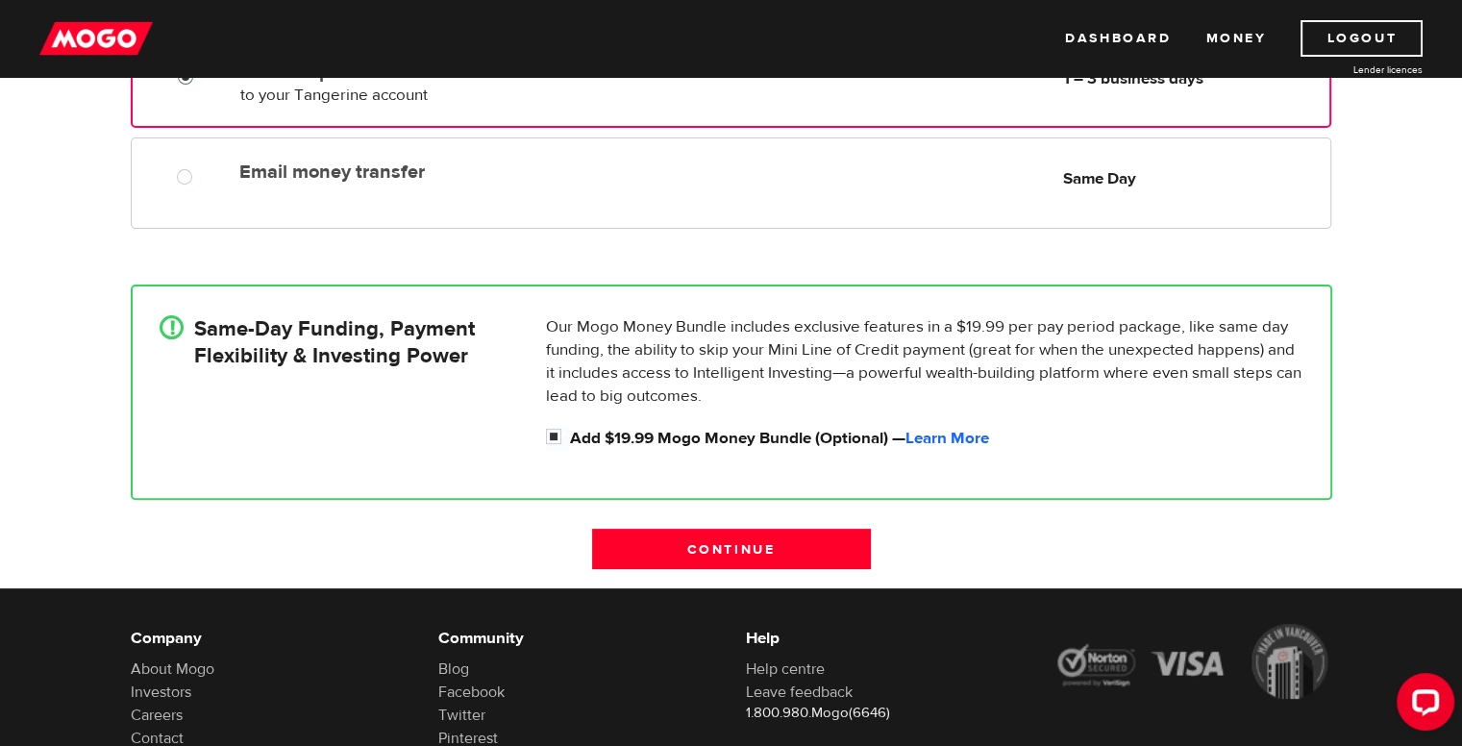
scroll to position [481, 0]
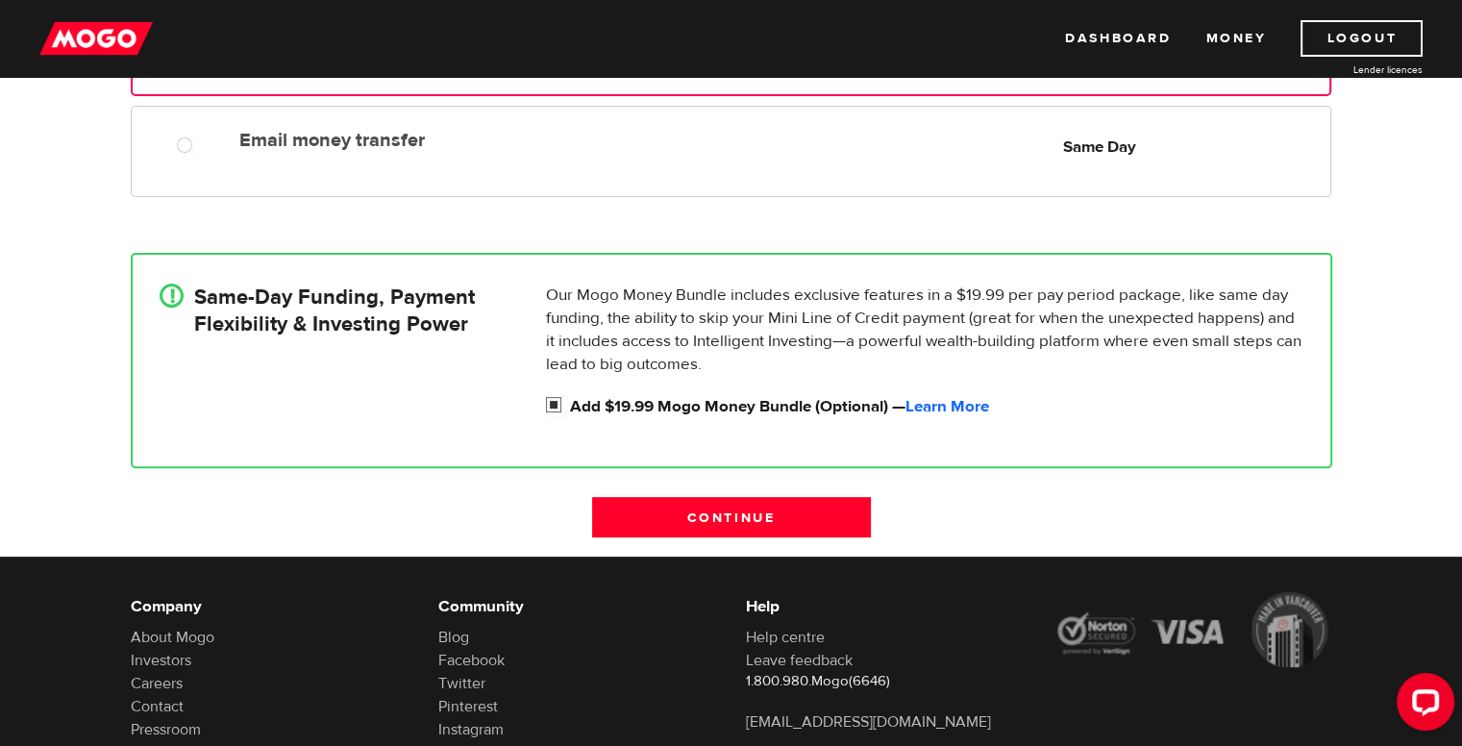
click at [553, 403] on input "Add $19.99 Mogo Money Bundle (Optional) — Learn More" at bounding box center [558, 407] width 24 height 24
checkbox input "false"
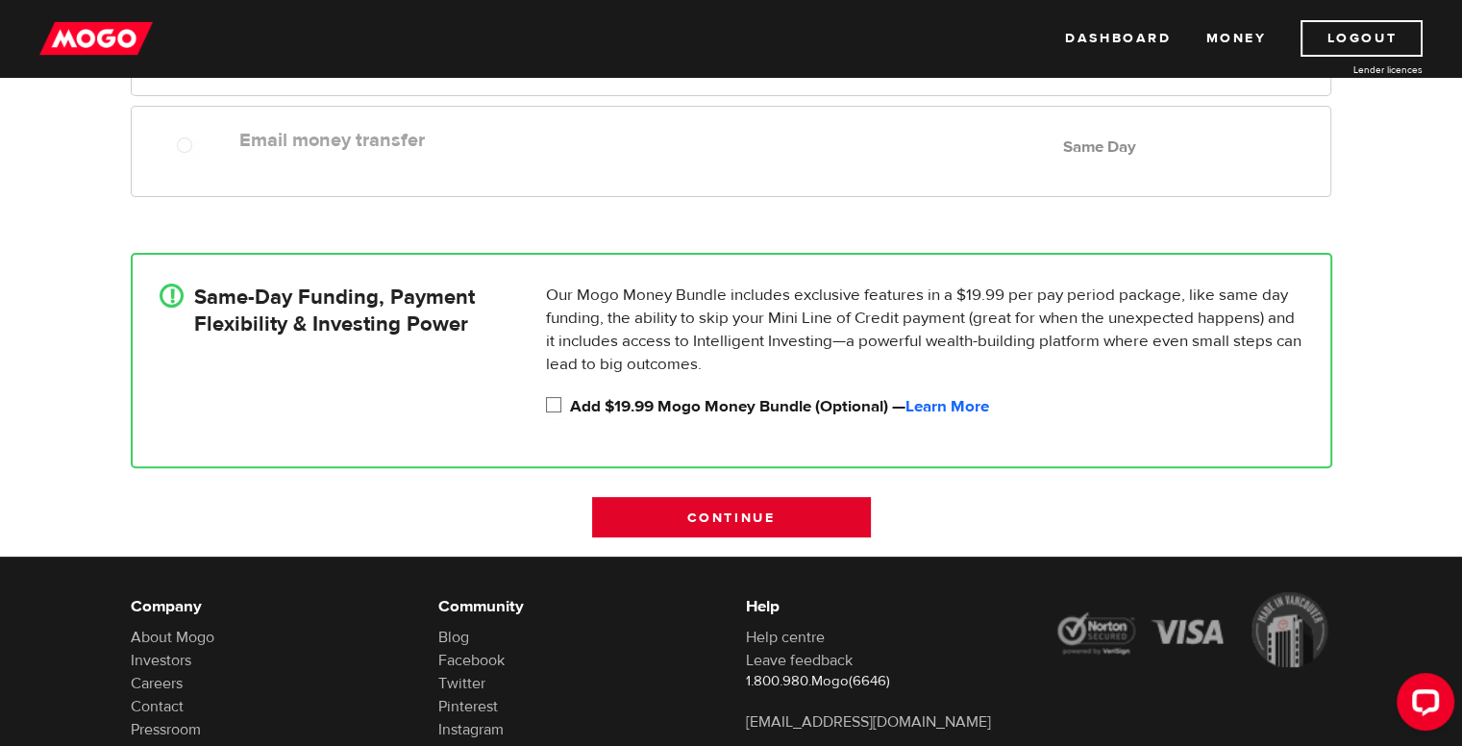
click at [759, 517] on input "Continue" at bounding box center [731, 517] width 279 height 40
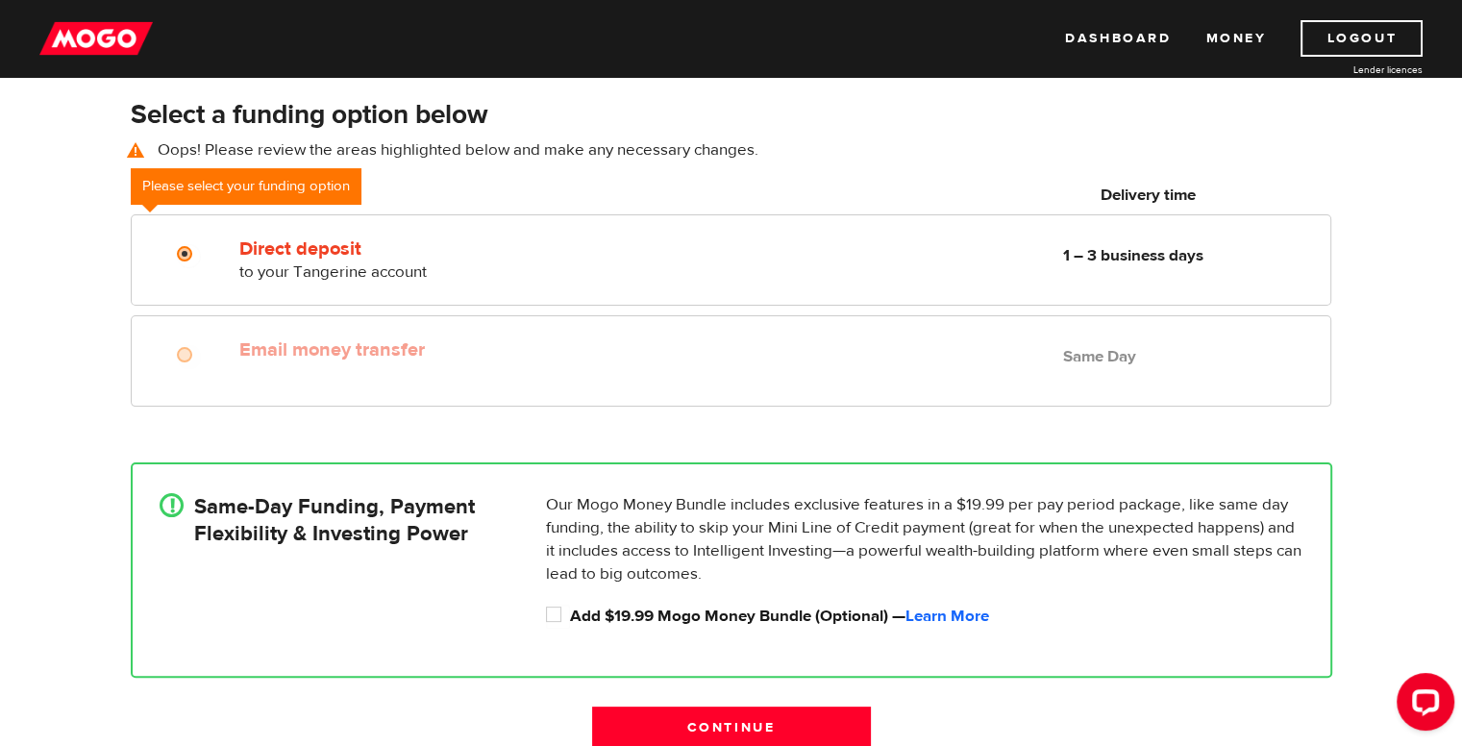
scroll to position [267, 0]
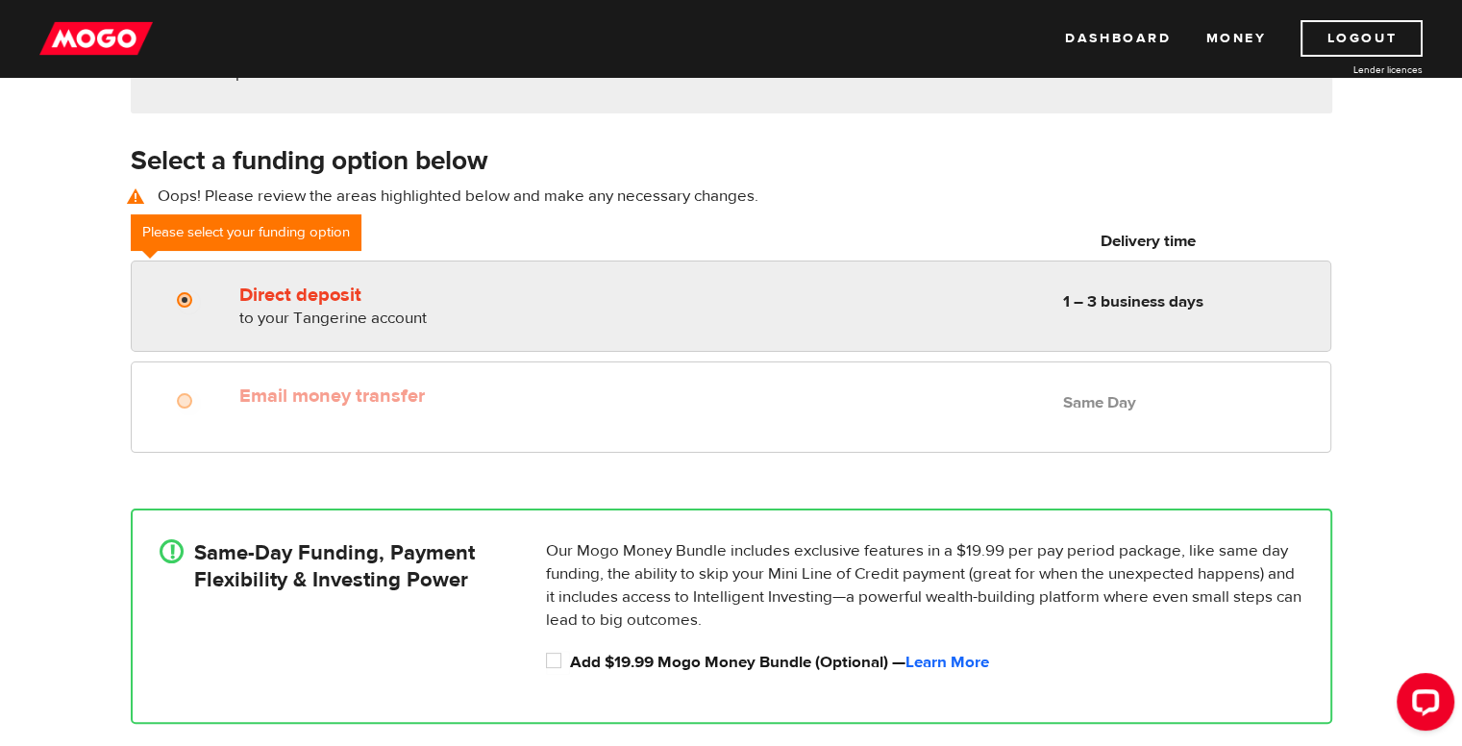
radio input "true"
click at [181, 298] on input "Direct deposit" at bounding box center [189, 302] width 24 height 24
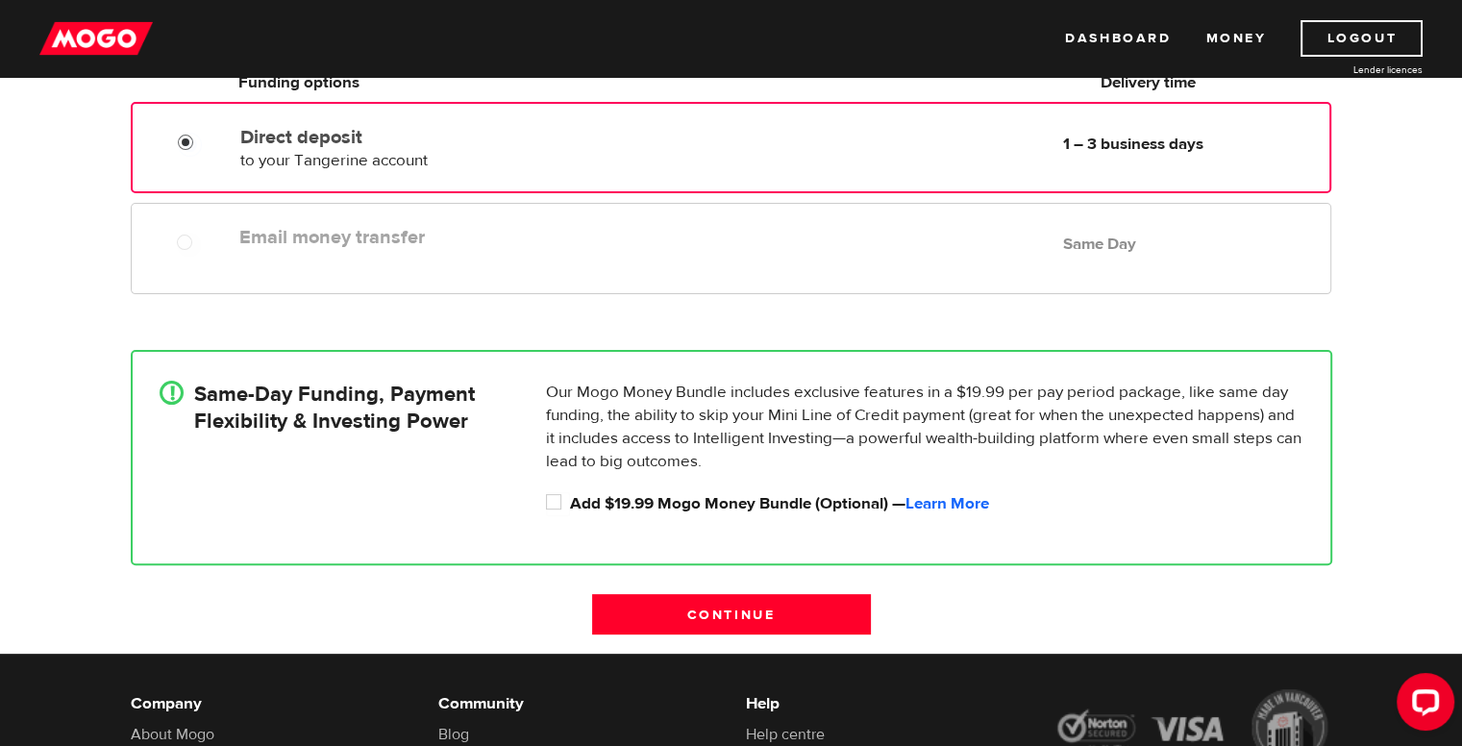
scroll to position [460, 0]
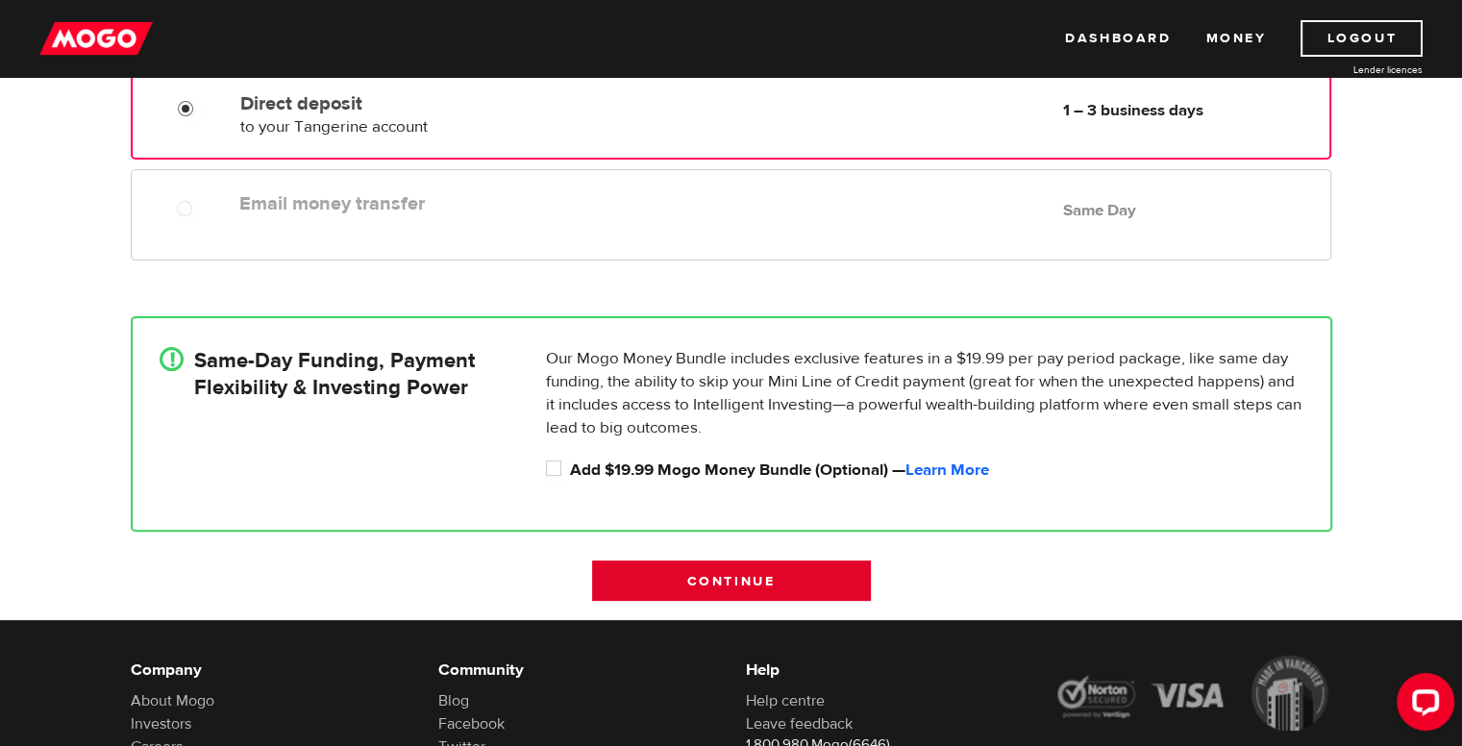
click at [719, 578] on input "Continue" at bounding box center [731, 581] width 279 height 40
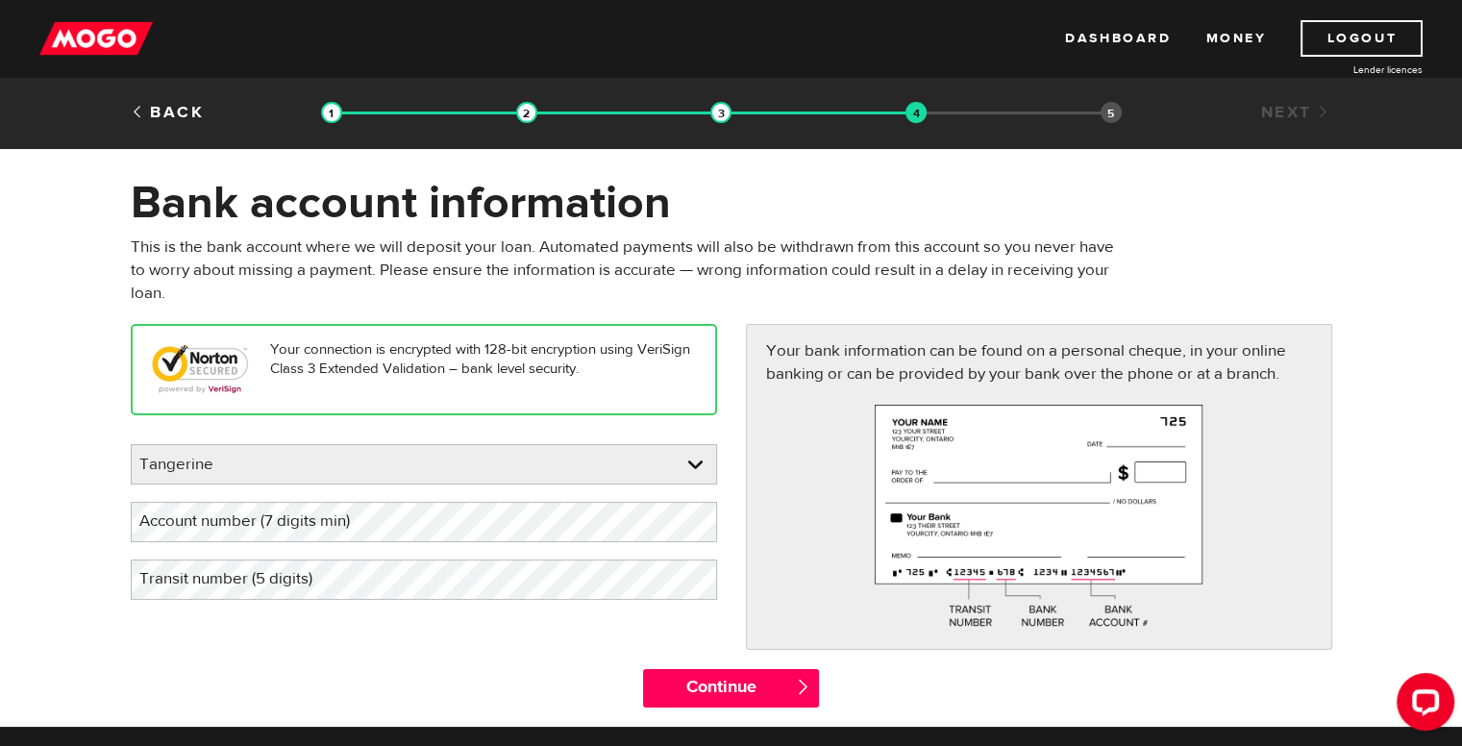
scroll to position [96, 0]
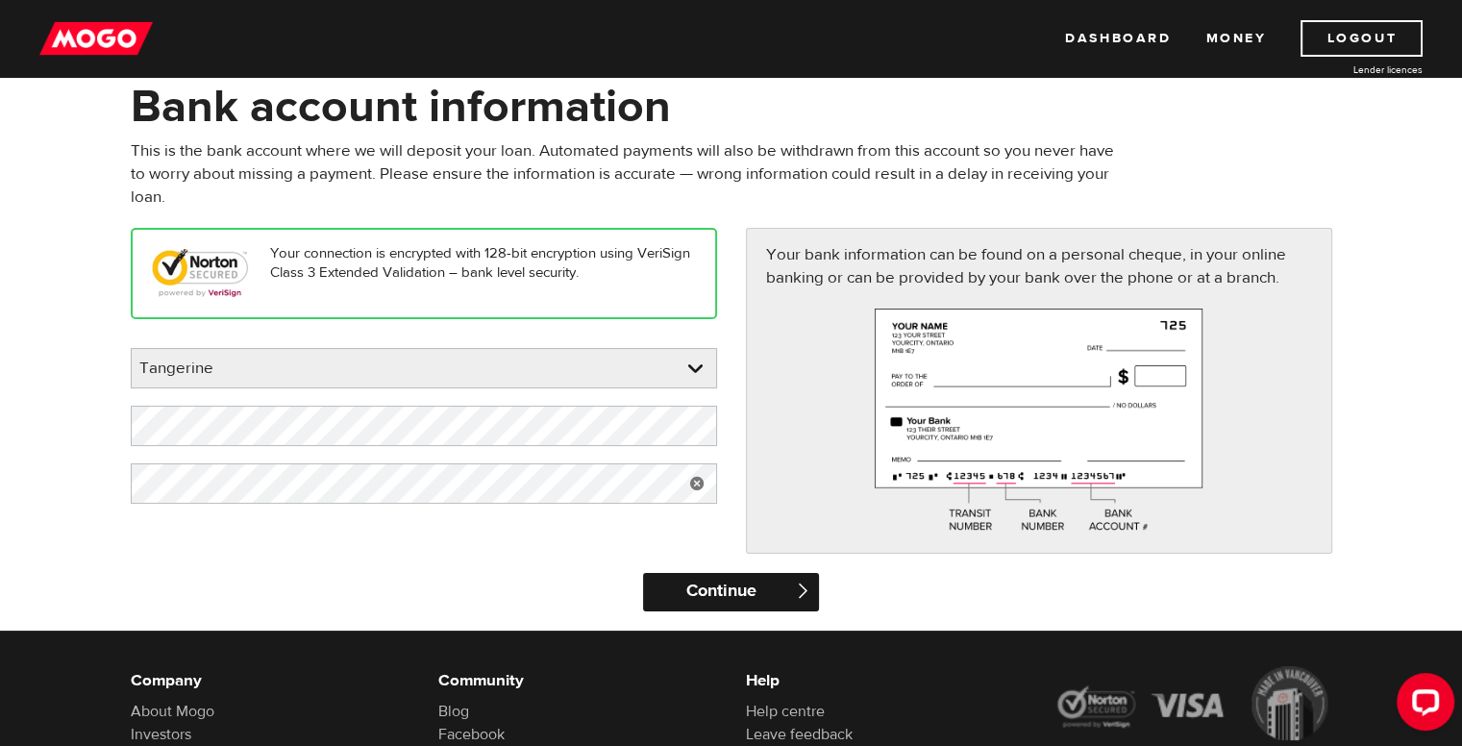
click at [732, 593] on input "Continue" at bounding box center [731, 592] width 176 height 38
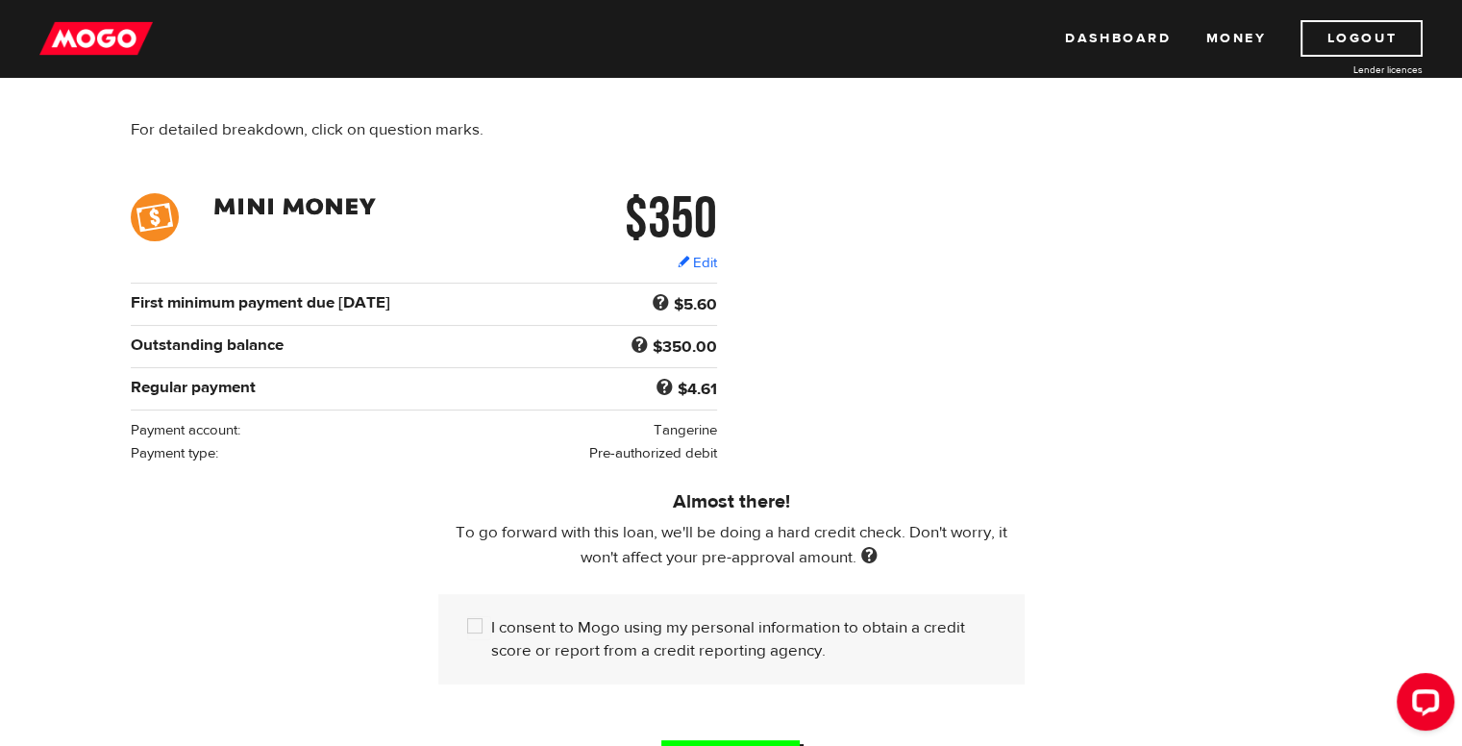
scroll to position [288, 0]
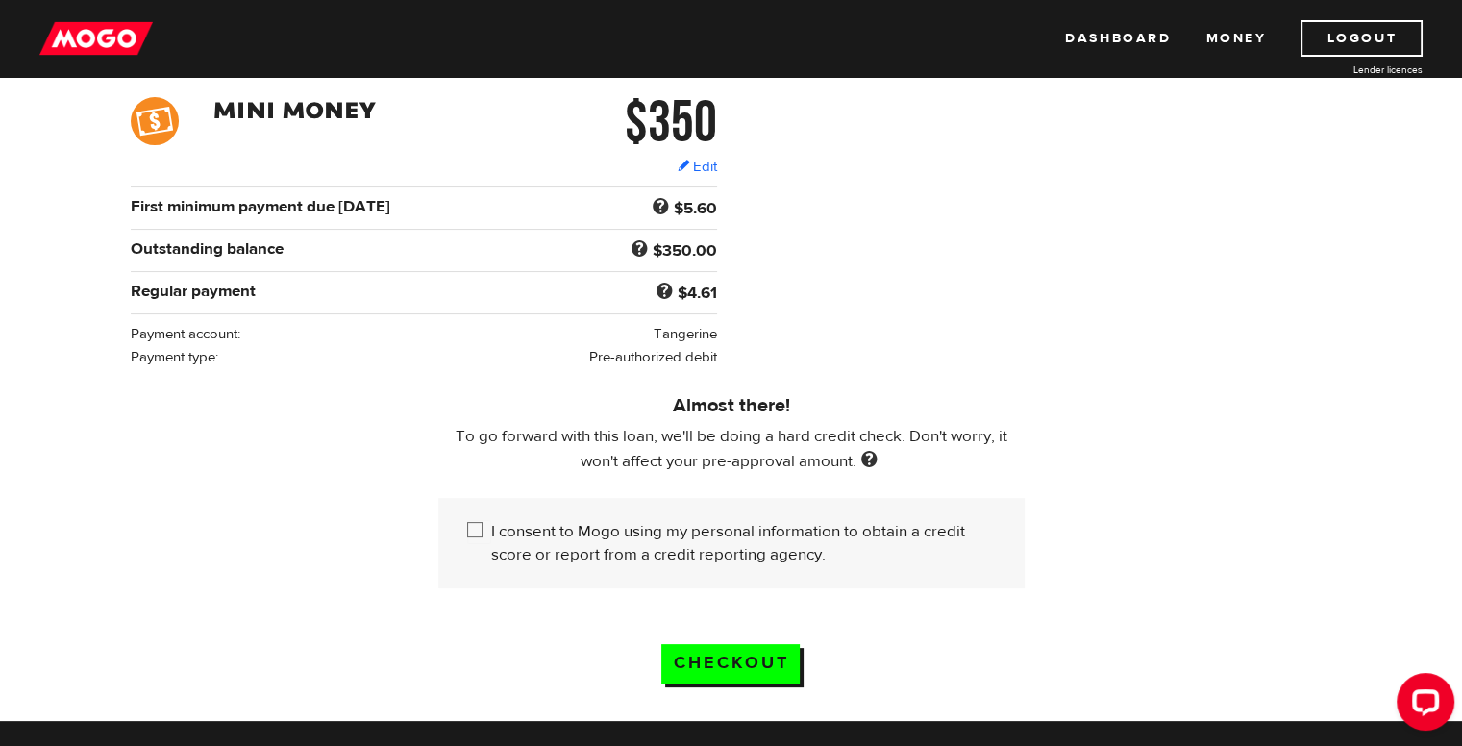
click at [475, 527] on input "I consent to Mogo using my personal information to obtain a credit score or rep…" at bounding box center [479, 532] width 24 height 24
checkbox input "true"
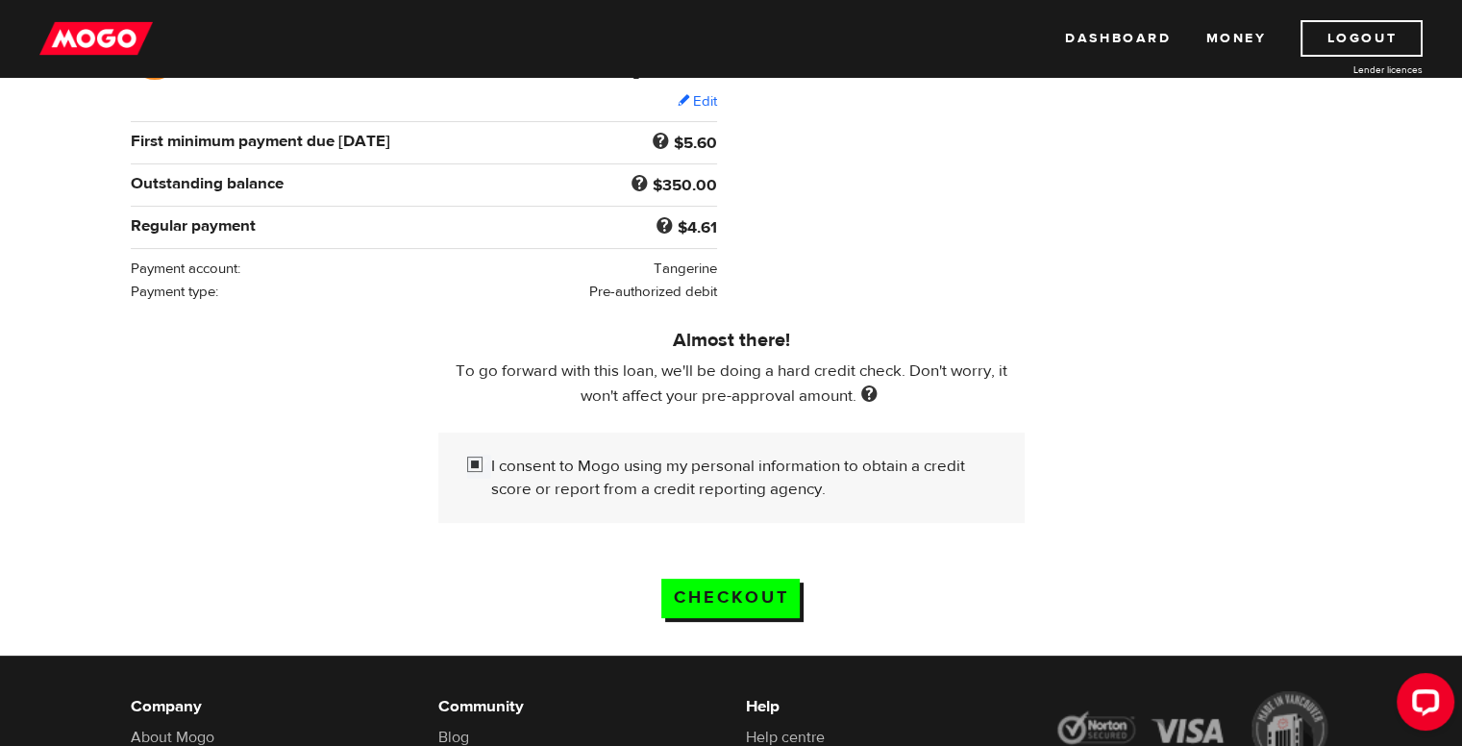
scroll to position [385, 0]
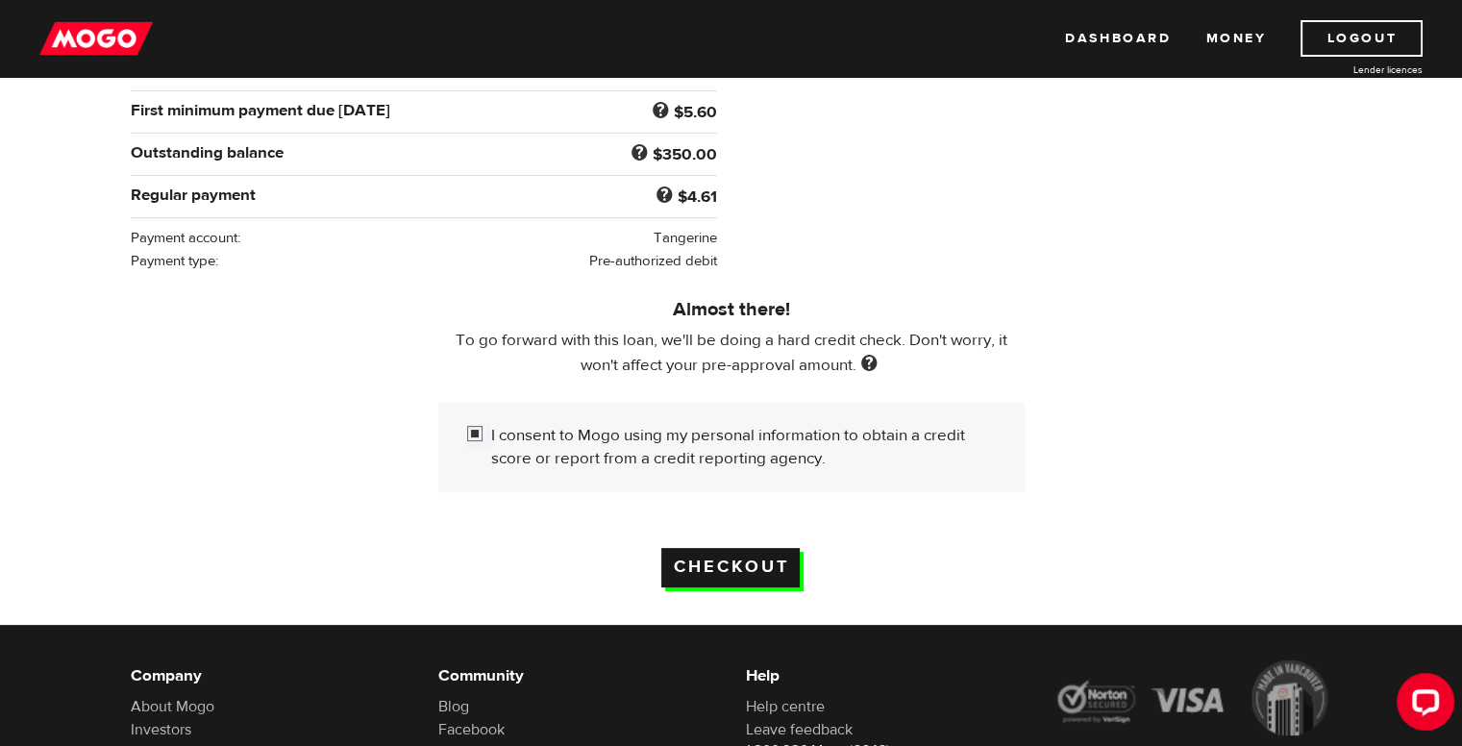
click at [751, 566] on input "Checkout" at bounding box center [731, 567] width 138 height 39
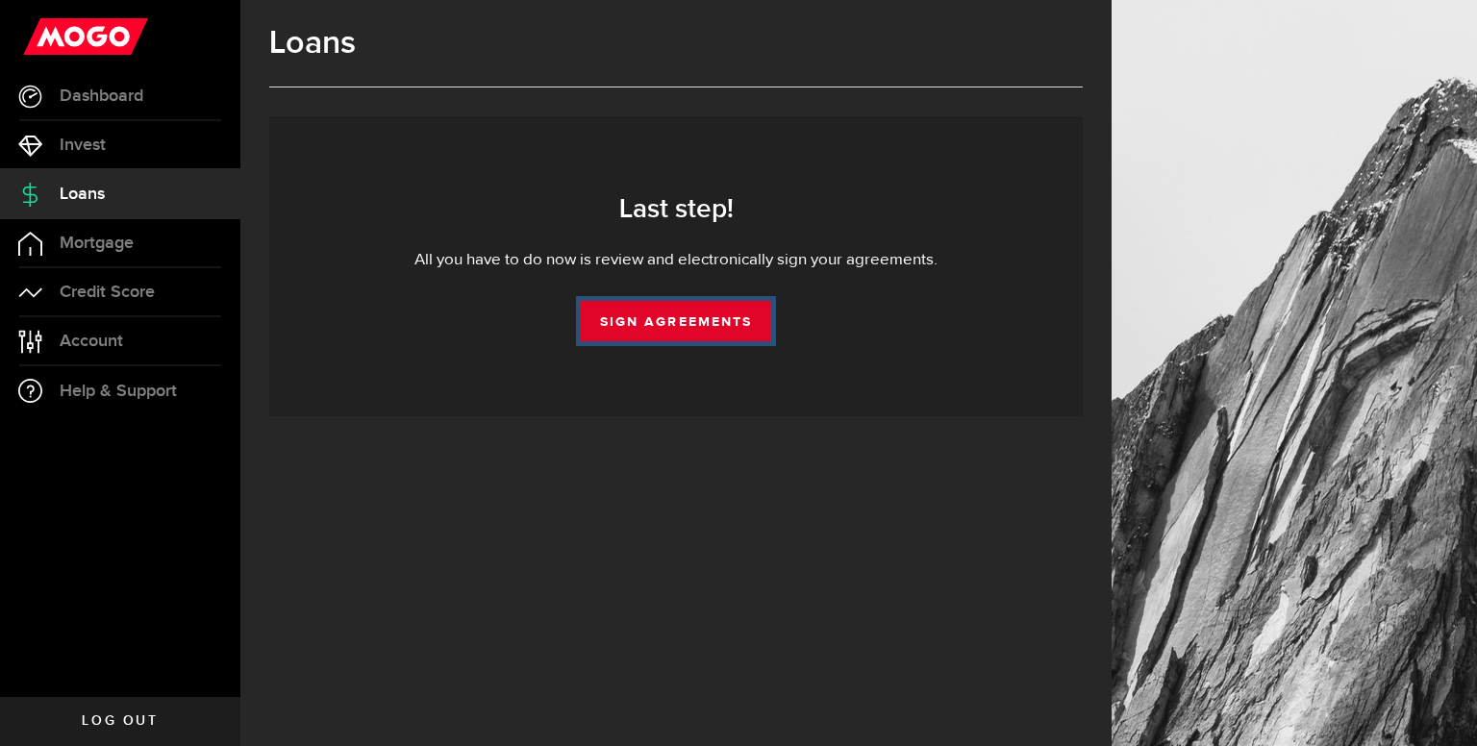
click at [707, 319] on link "Sign Agreements" at bounding box center [676, 321] width 190 height 40
